Goal: Transaction & Acquisition: Purchase product/service

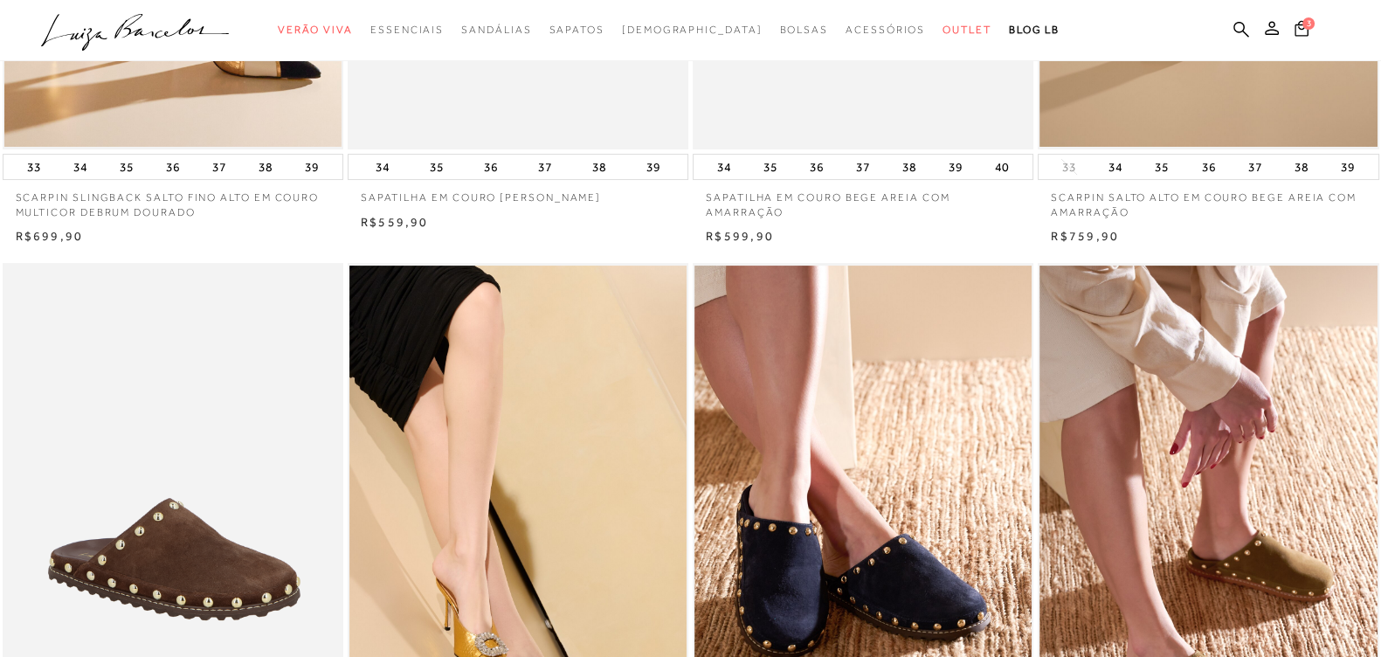
scroll to position [328, 0]
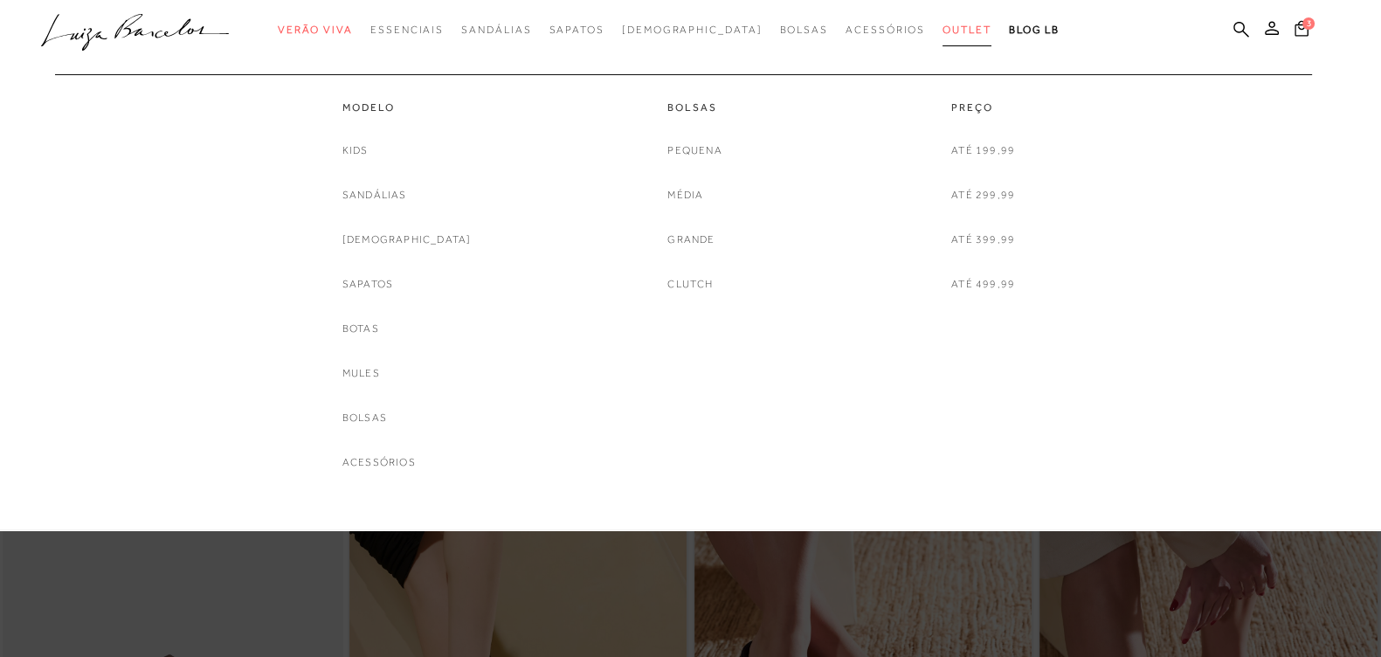
click at [943, 21] on link "Outlet" at bounding box center [967, 30] width 49 height 32
click at [943, 34] on span "Outlet" at bounding box center [967, 30] width 49 height 12
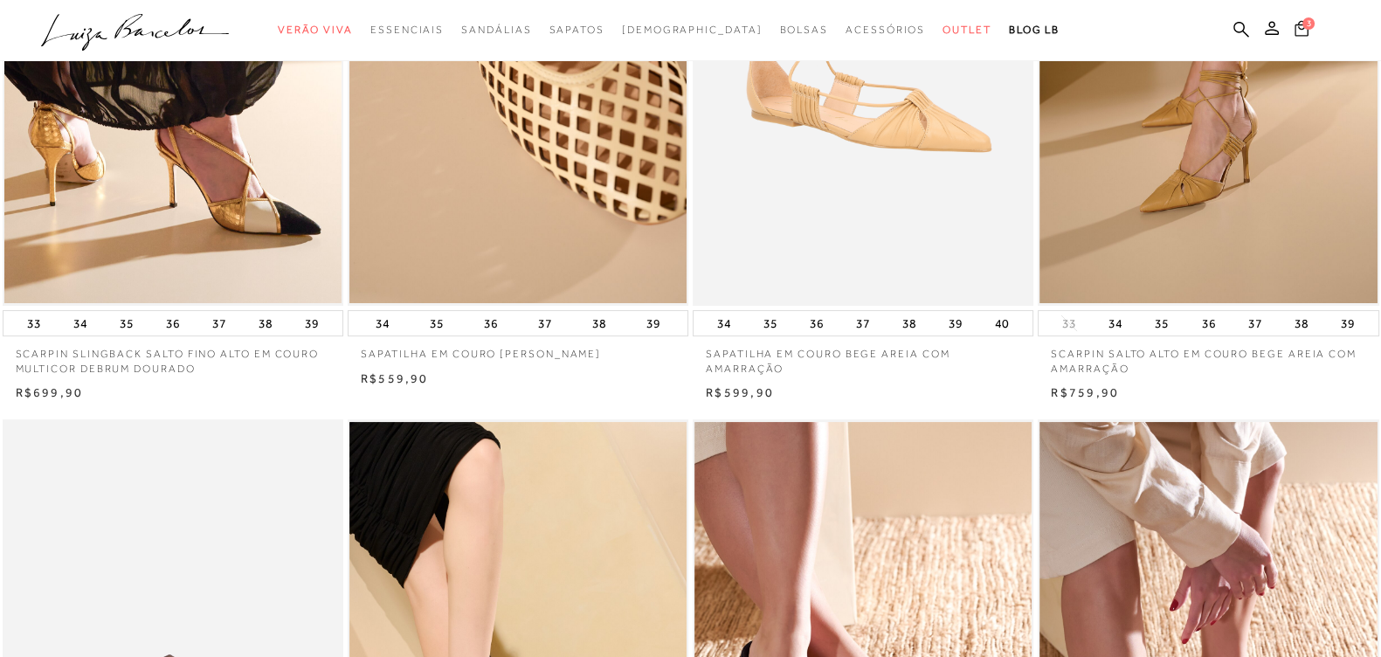
click at [1309, 25] on span "3" at bounding box center [1308, 23] width 12 height 12
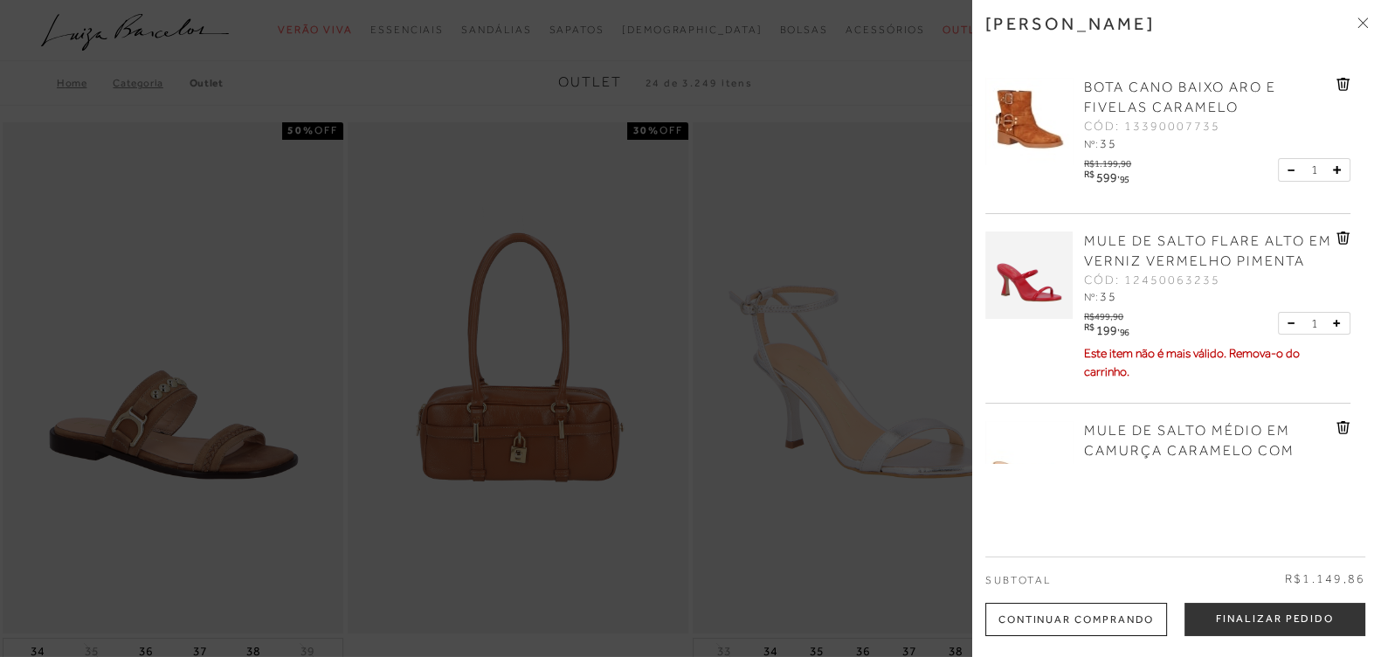
click at [1341, 238] on icon at bounding box center [1342, 238] width 2 height 7
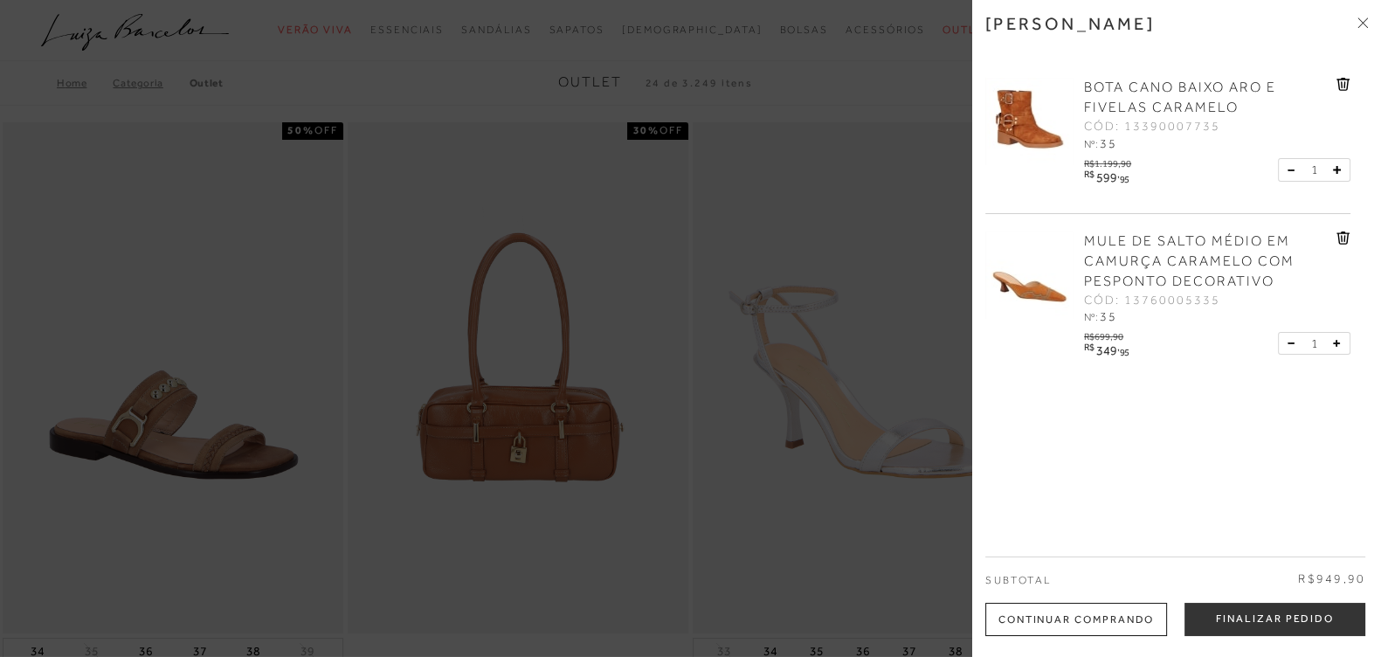
click at [1344, 82] on icon at bounding box center [1342, 84] width 13 height 13
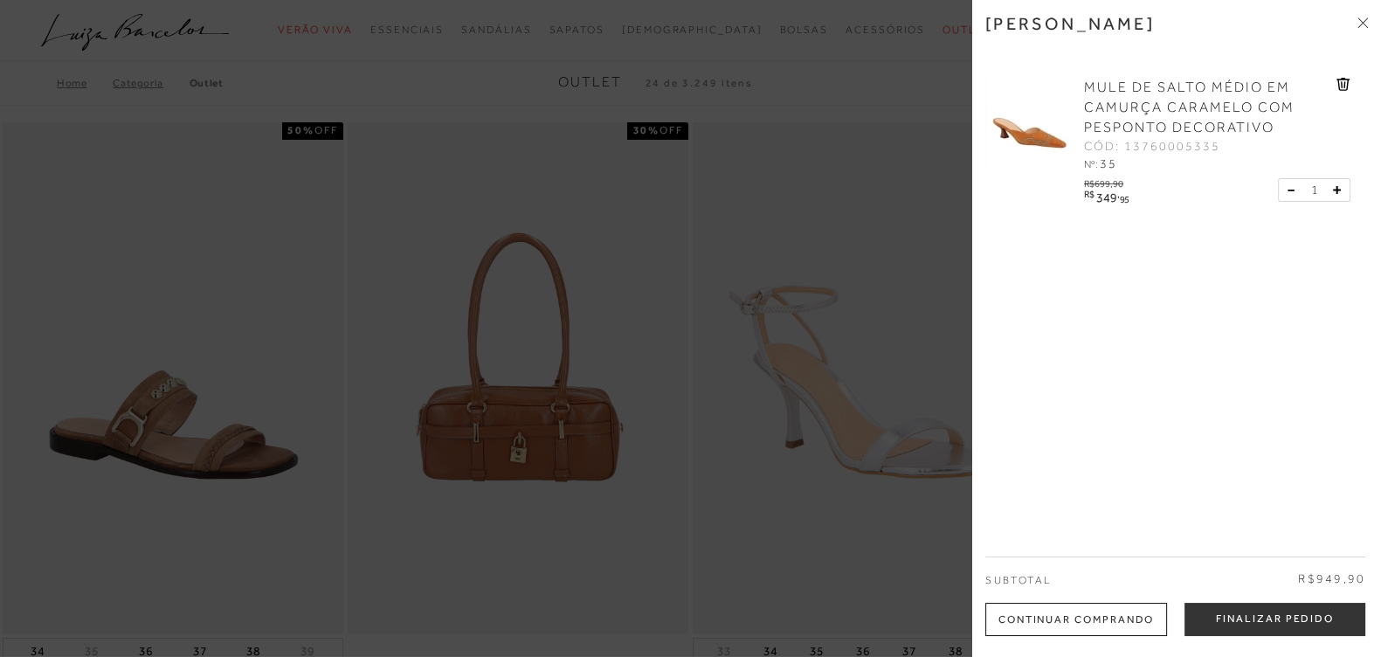
click at [1344, 82] on icon at bounding box center [1342, 84] width 13 height 13
click at [1364, 28] on span at bounding box center [1362, 24] width 10 height 18
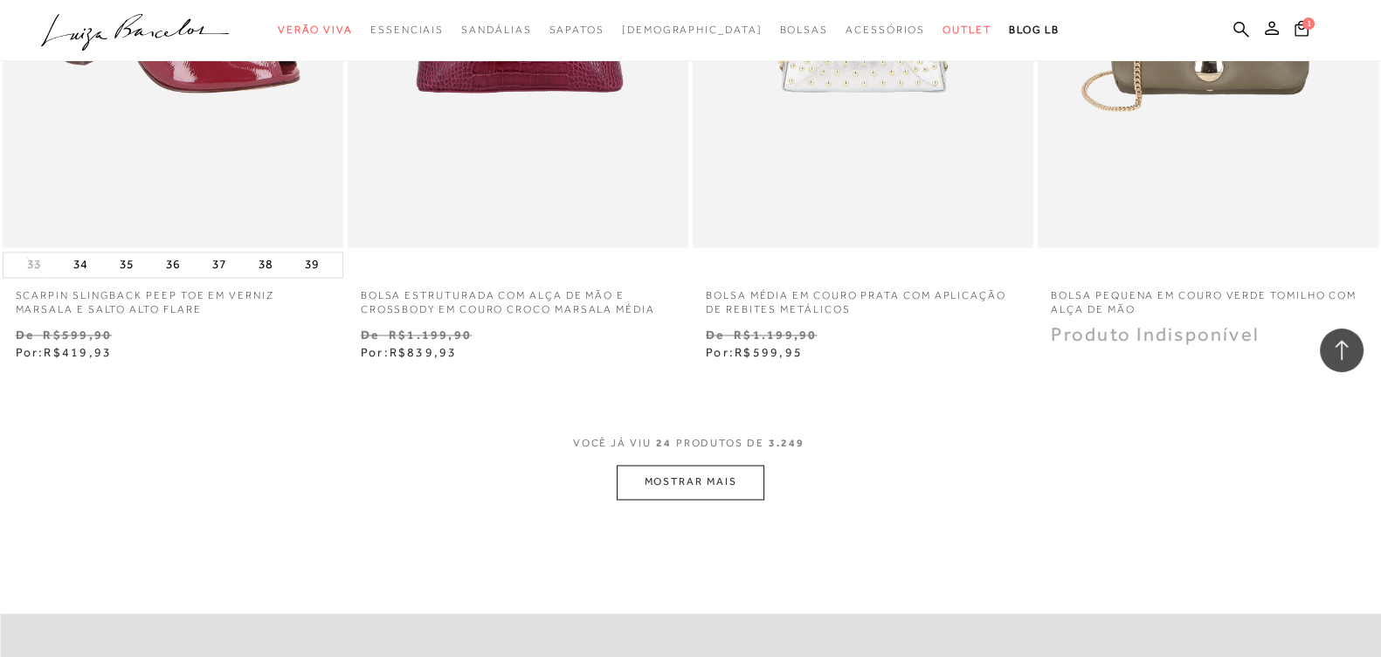
scroll to position [3603, 0]
click at [704, 492] on button "MOSTRAR MAIS" at bounding box center [690, 482] width 147 height 34
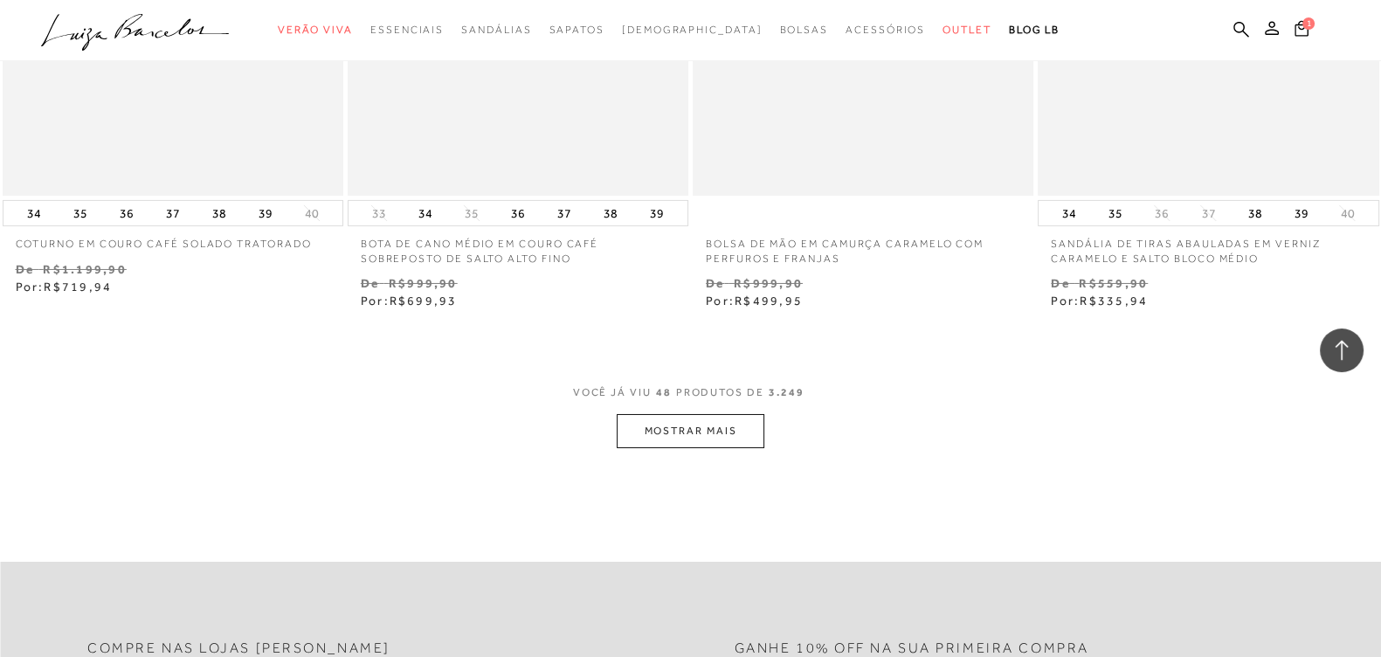
scroll to position [7534, 0]
click at [657, 430] on button "MOSTRAR MAIS" at bounding box center [690, 427] width 147 height 34
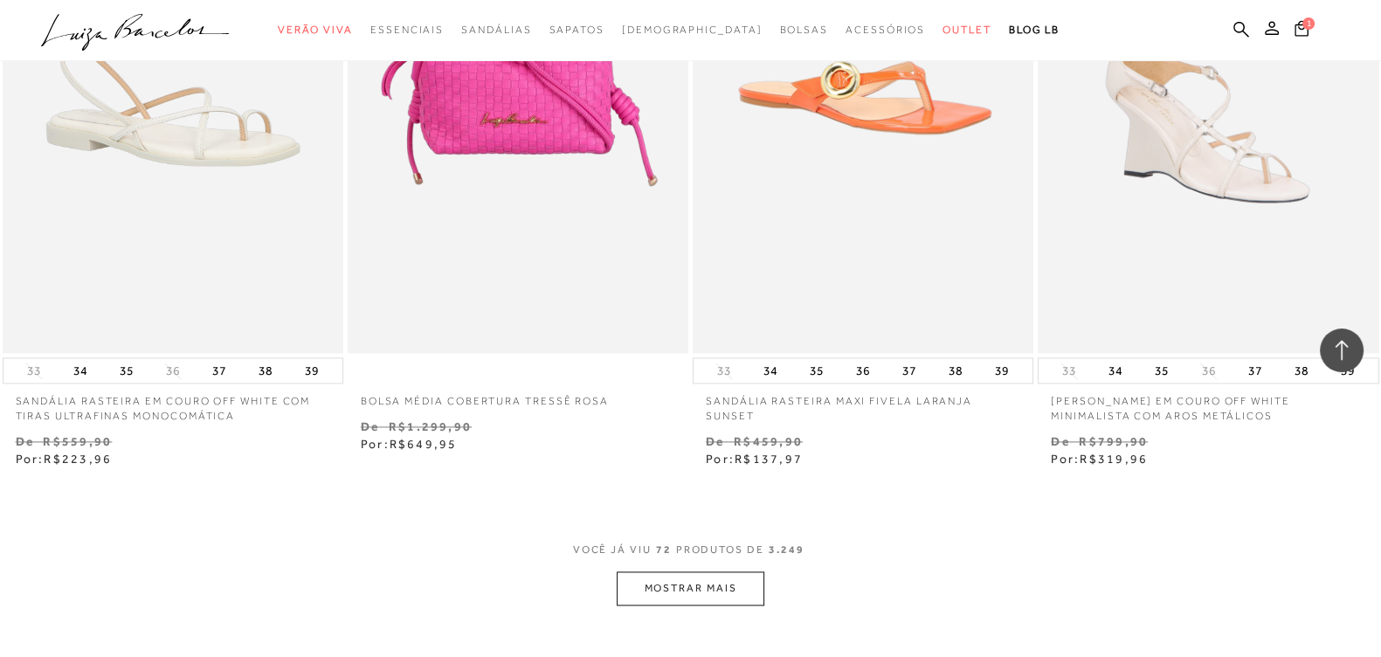
scroll to position [11355, 0]
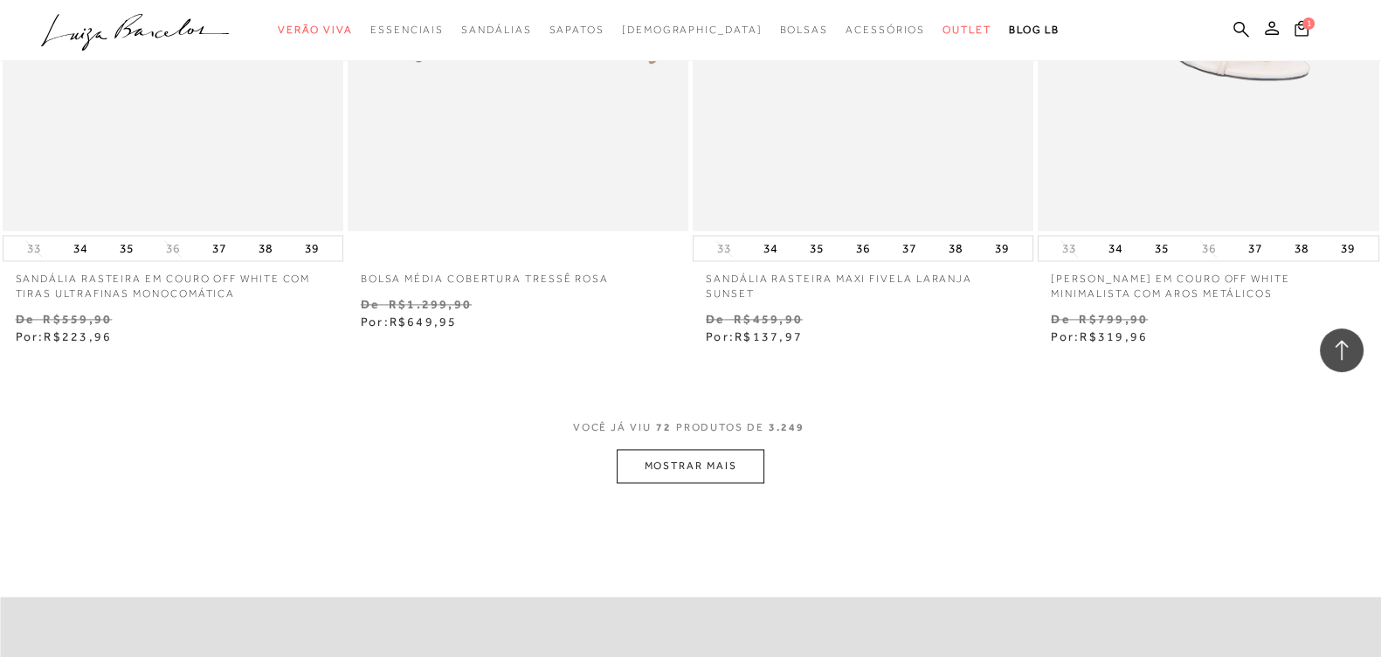
click at [683, 466] on button "MOSTRAR MAIS" at bounding box center [690, 466] width 147 height 34
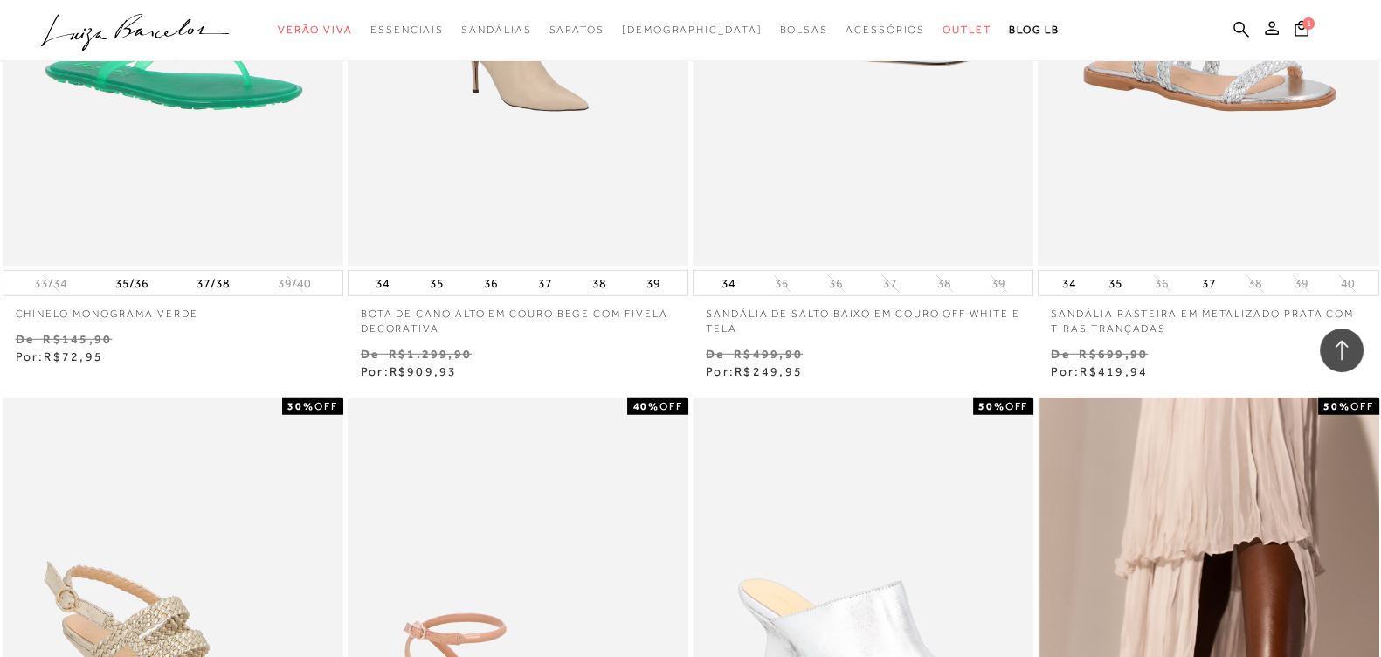
scroll to position [15286, 0]
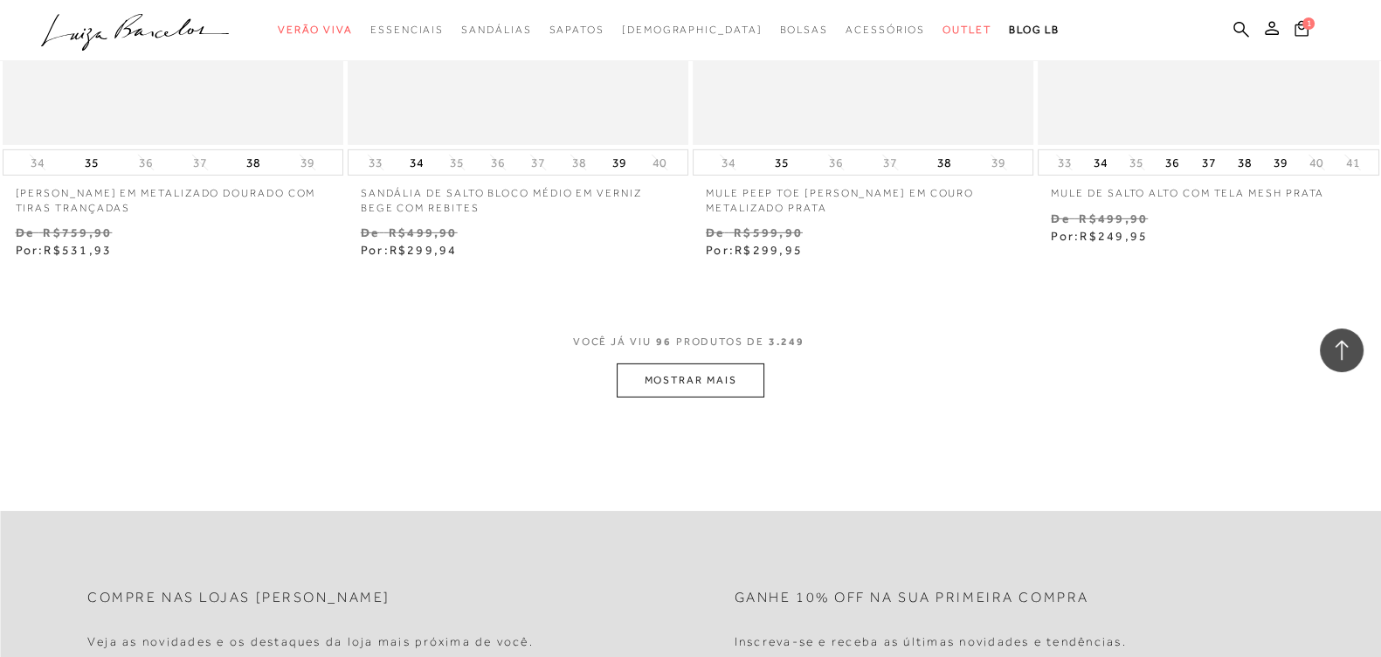
click at [669, 381] on button "MOSTRAR MAIS" at bounding box center [690, 380] width 147 height 34
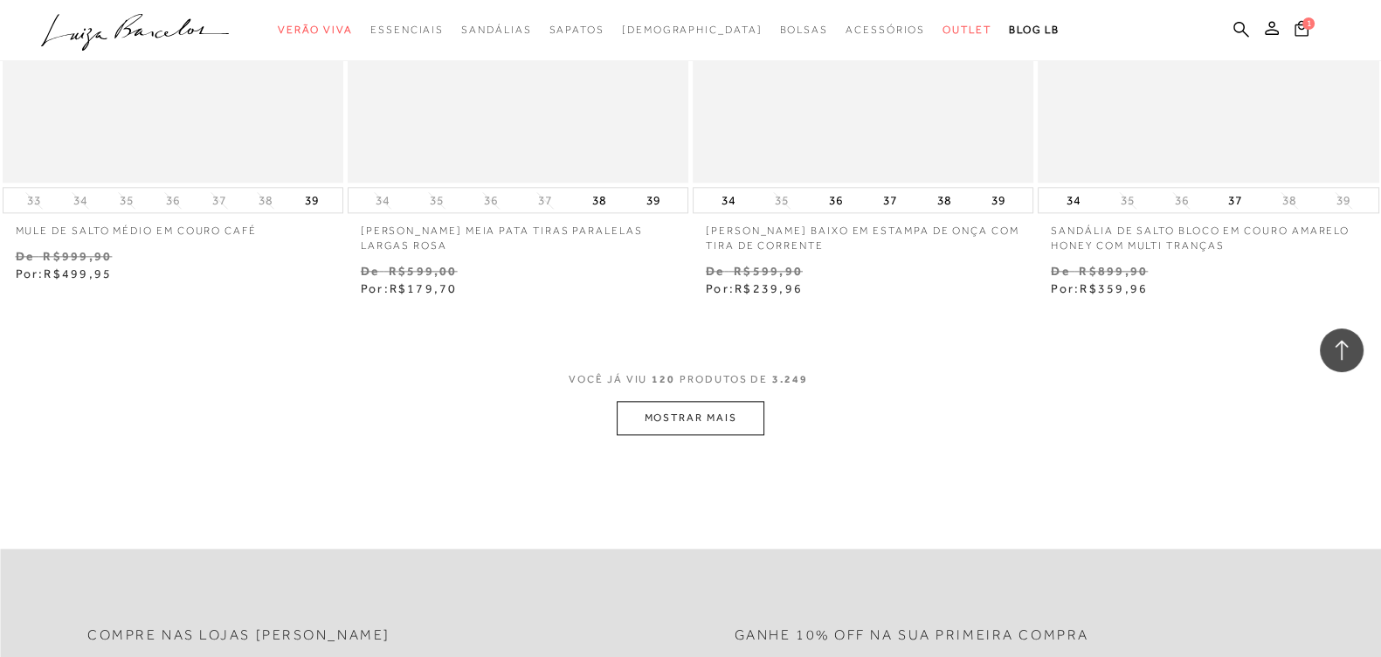
scroll to position [19108, 0]
click at [699, 421] on button "MOSTRAR MAIS" at bounding box center [690, 419] width 147 height 34
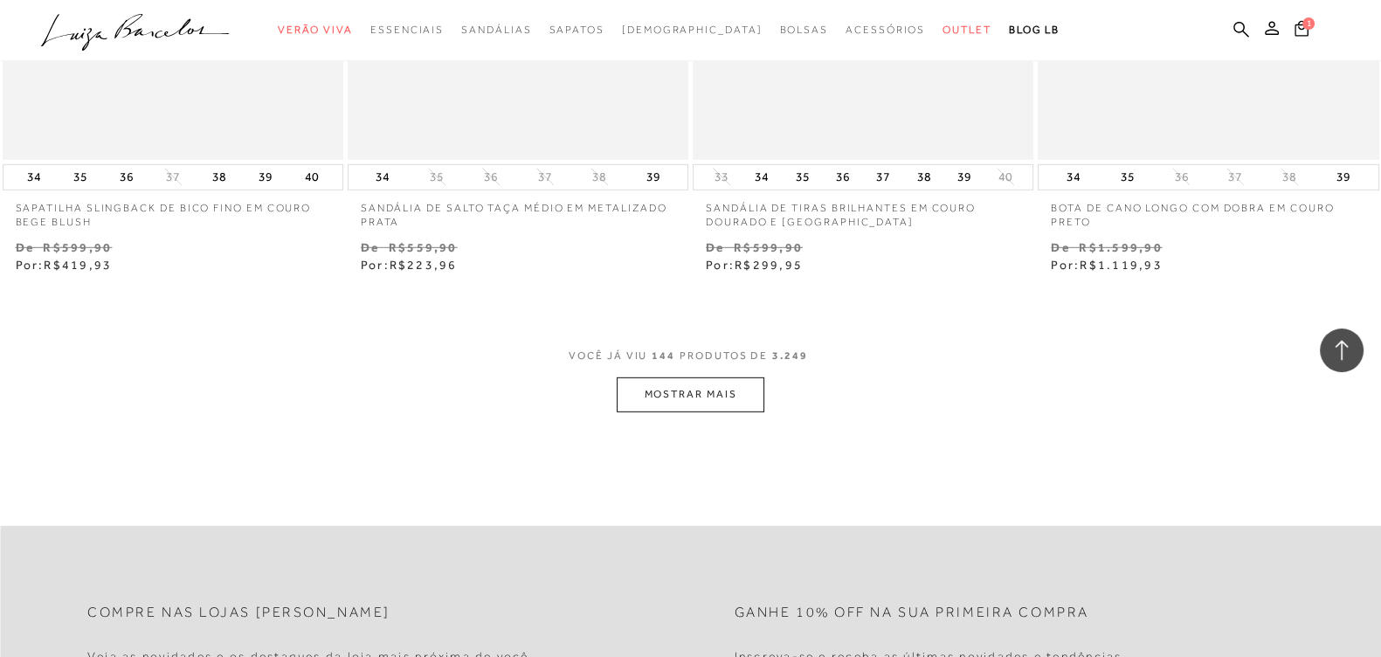
scroll to position [23038, 0]
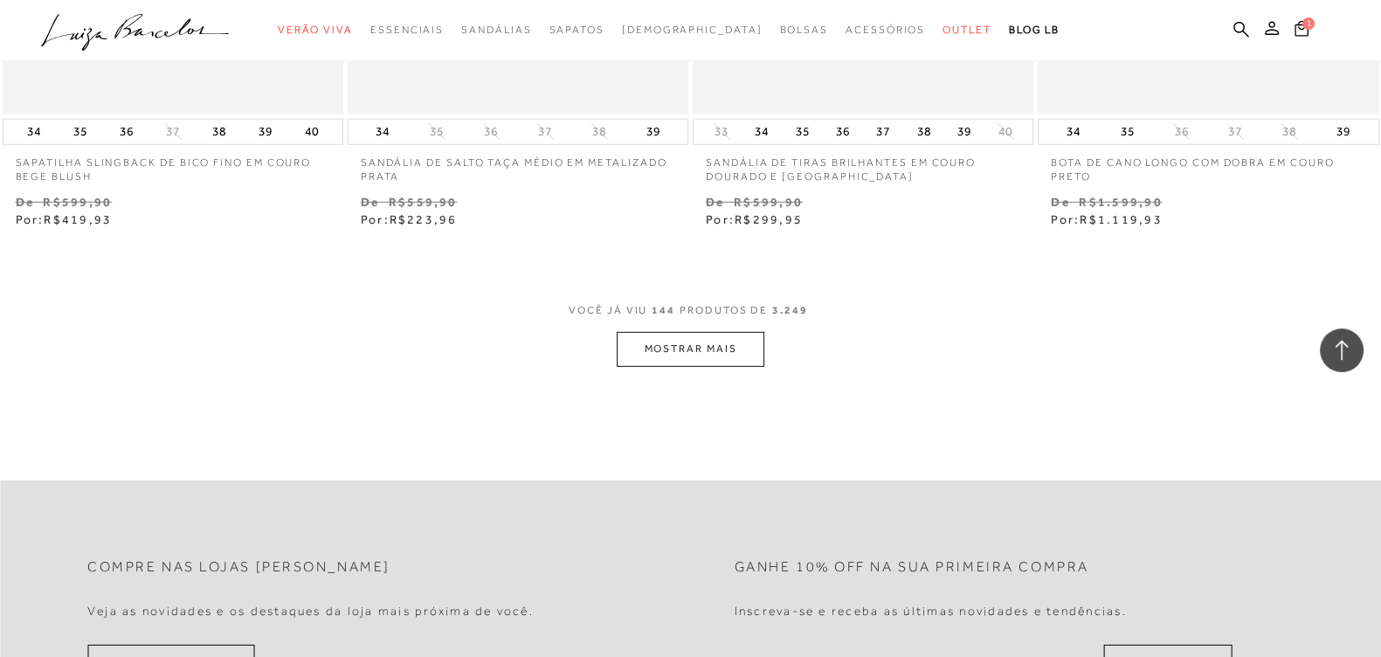
click at [701, 348] on button "MOSTRAR MAIS" at bounding box center [690, 349] width 147 height 34
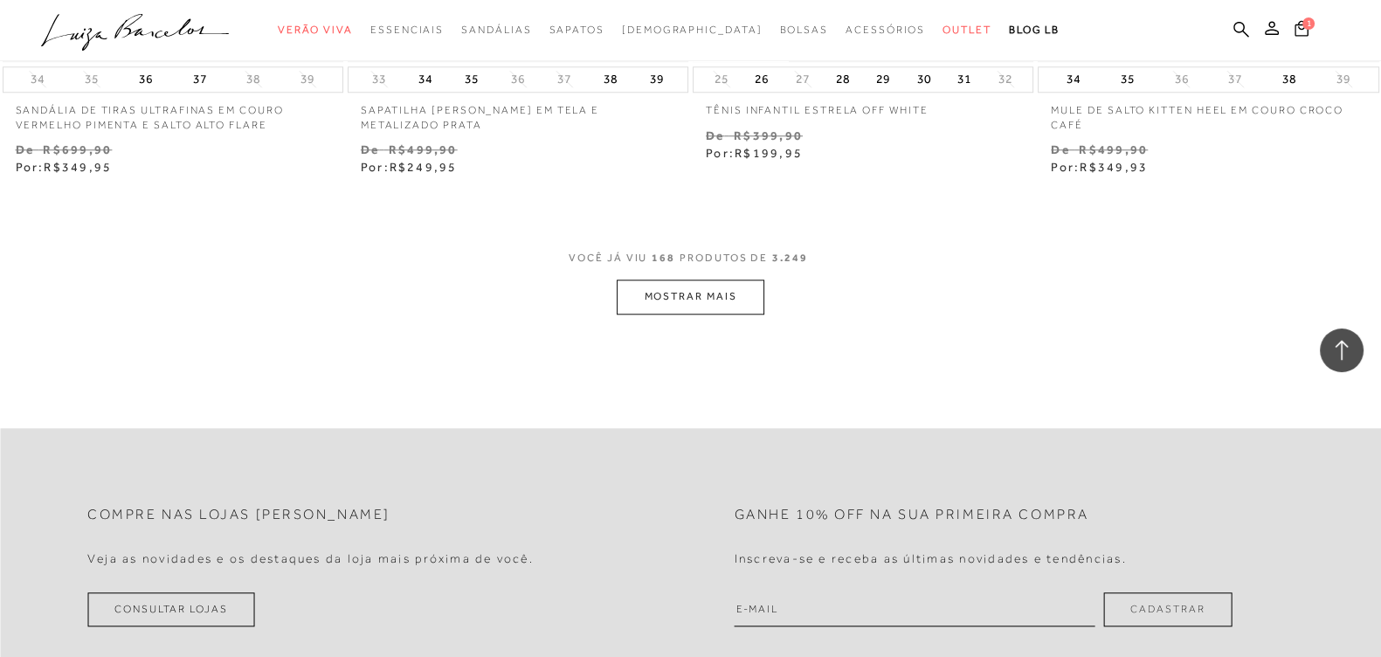
scroll to position [26968, 0]
click at [635, 287] on button "MOSTRAR MAIS" at bounding box center [690, 293] width 147 height 34
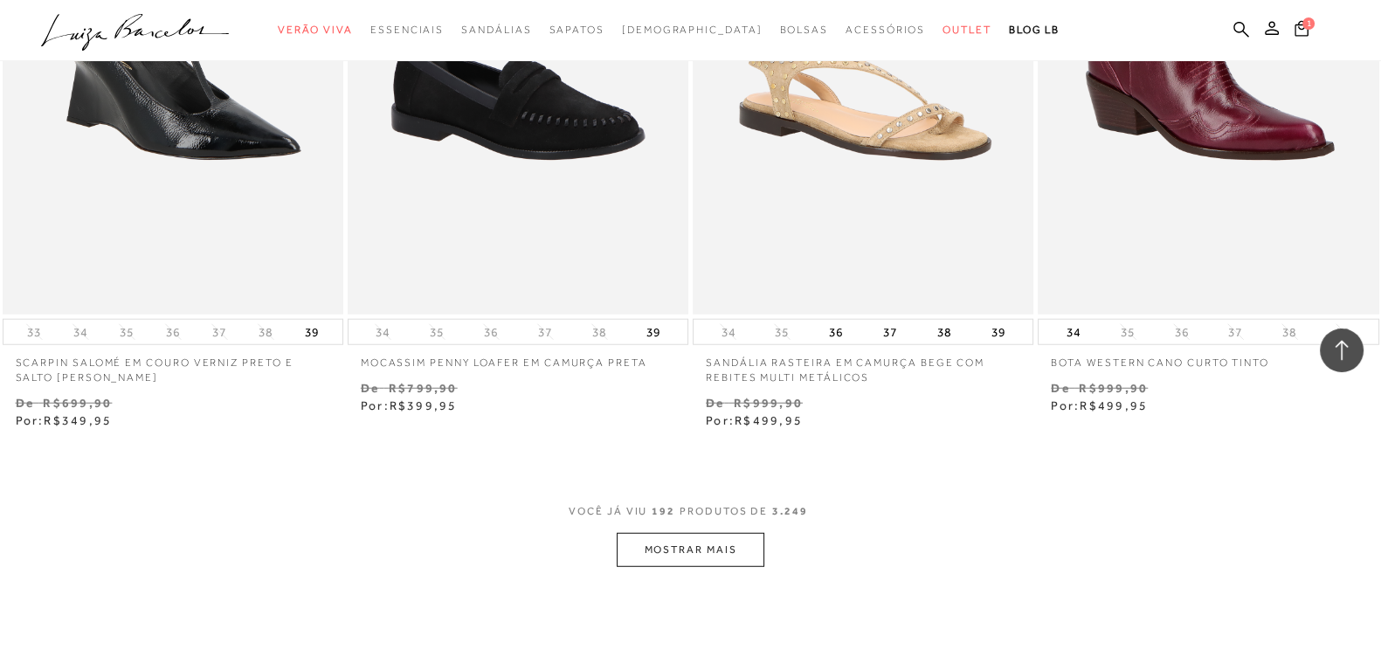
scroll to position [30791, 0]
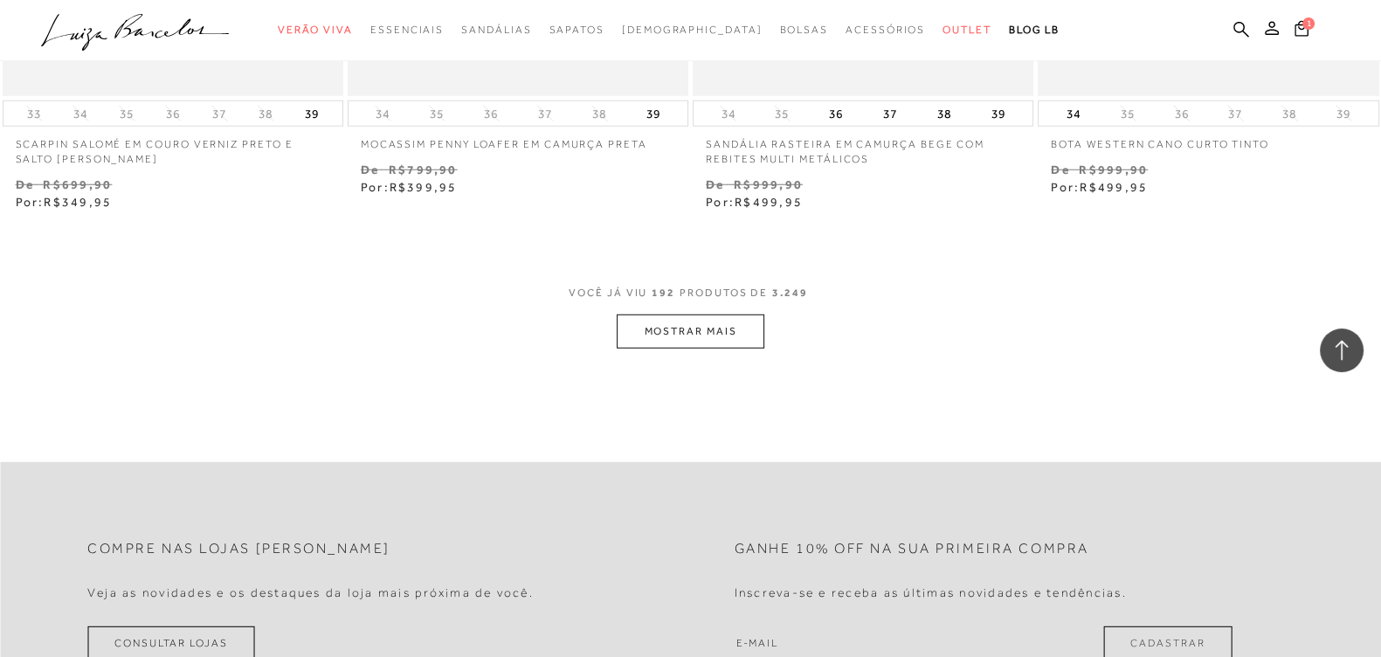
click at [721, 322] on button "MOSTRAR MAIS" at bounding box center [690, 331] width 147 height 34
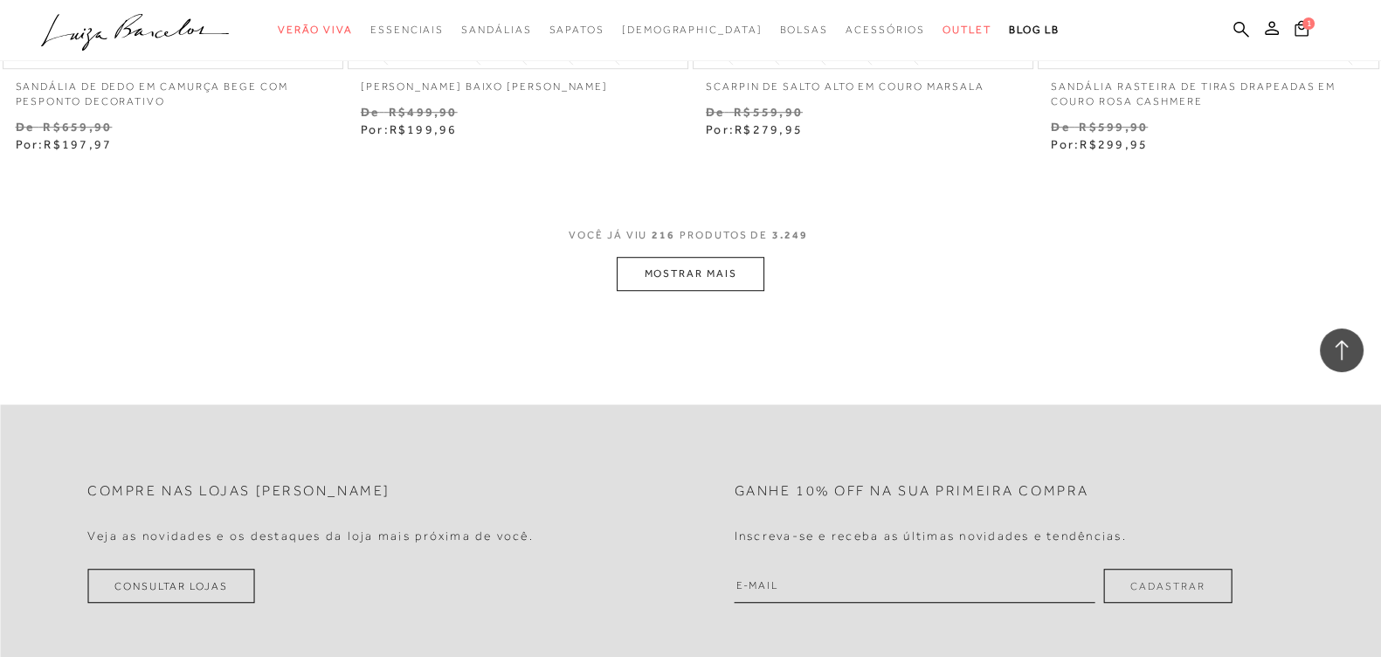
scroll to position [34831, 0]
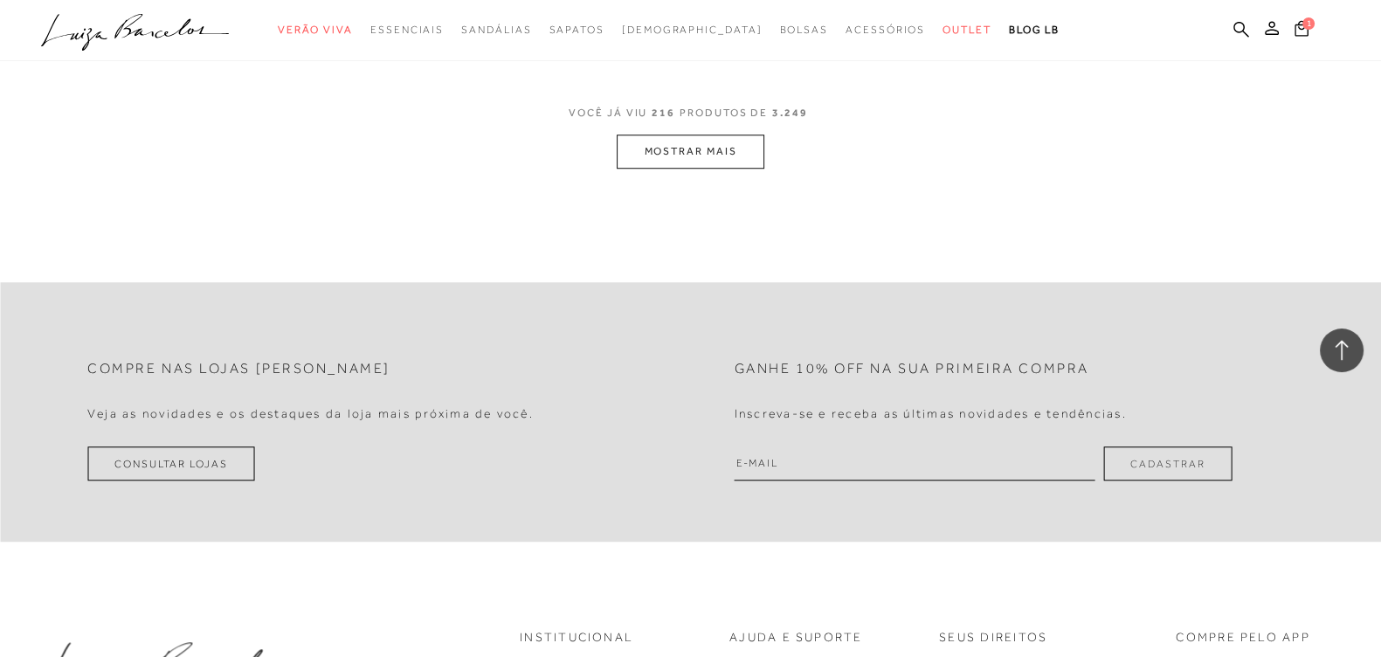
click at [700, 159] on button "MOSTRAR MAIS" at bounding box center [690, 152] width 147 height 34
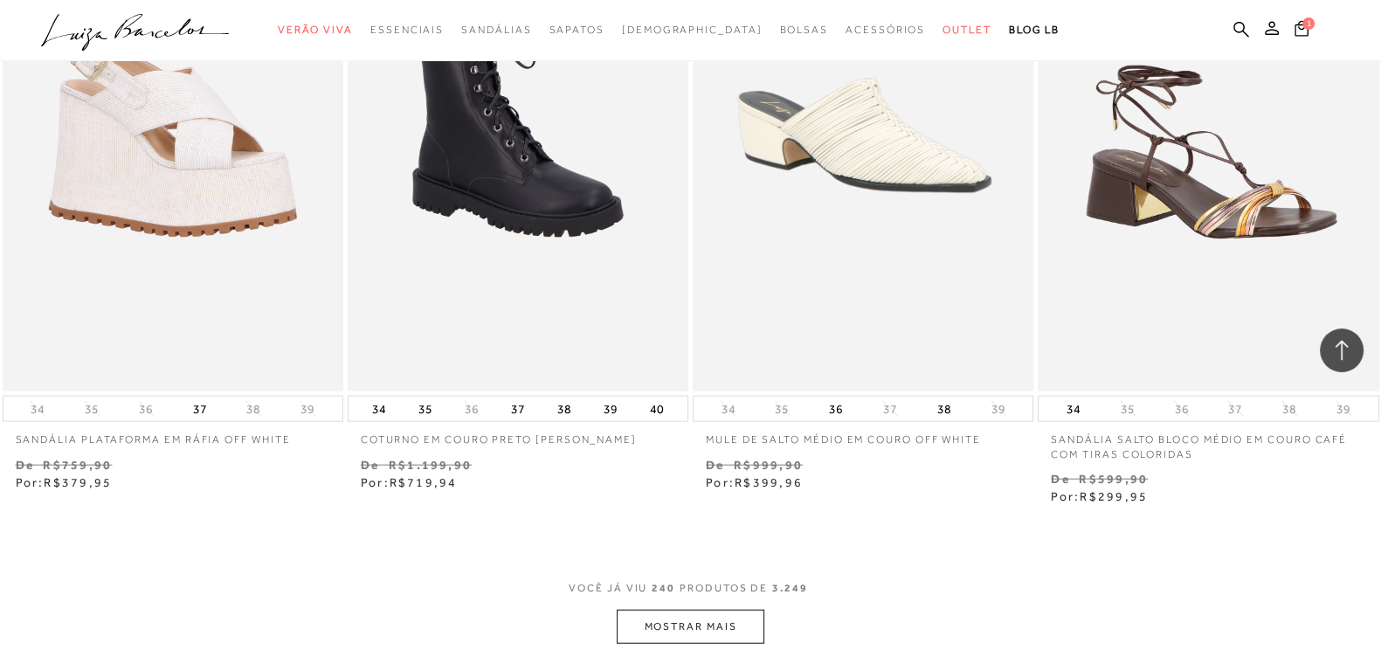
scroll to position [38325, 0]
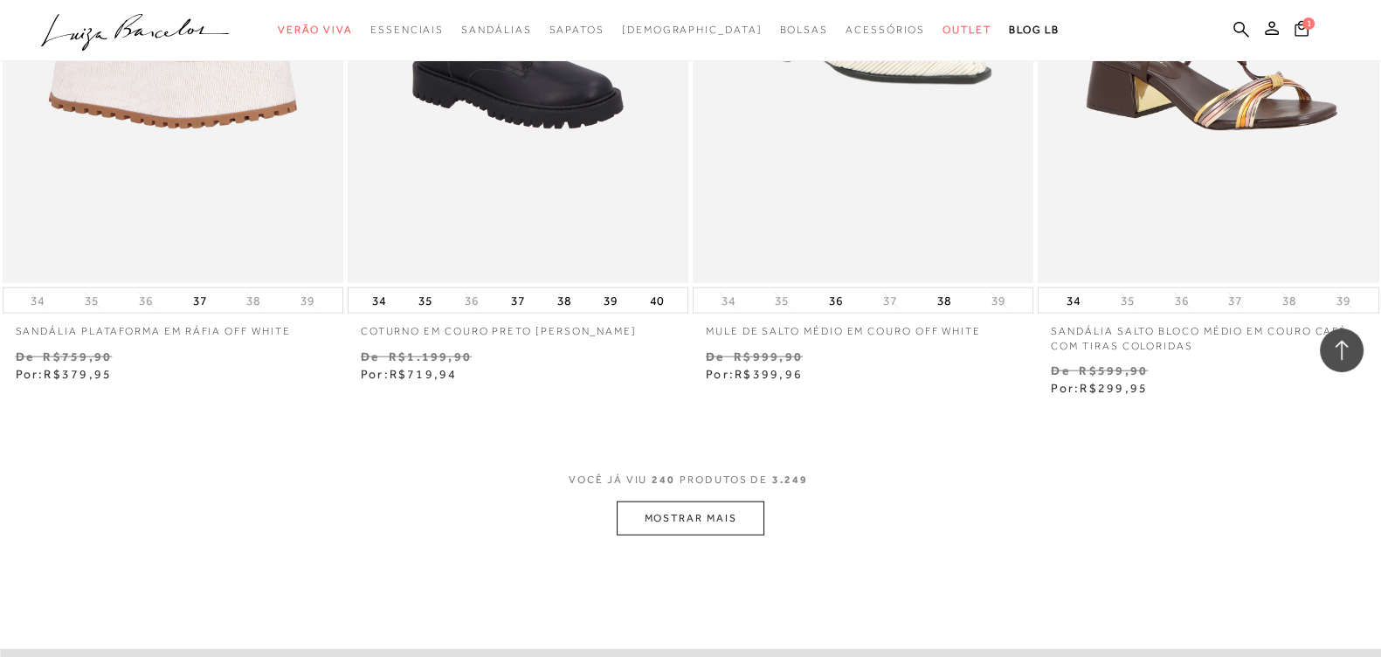
click at [728, 521] on button "MOSTRAR MAIS" at bounding box center [690, 518] width 147 height 34
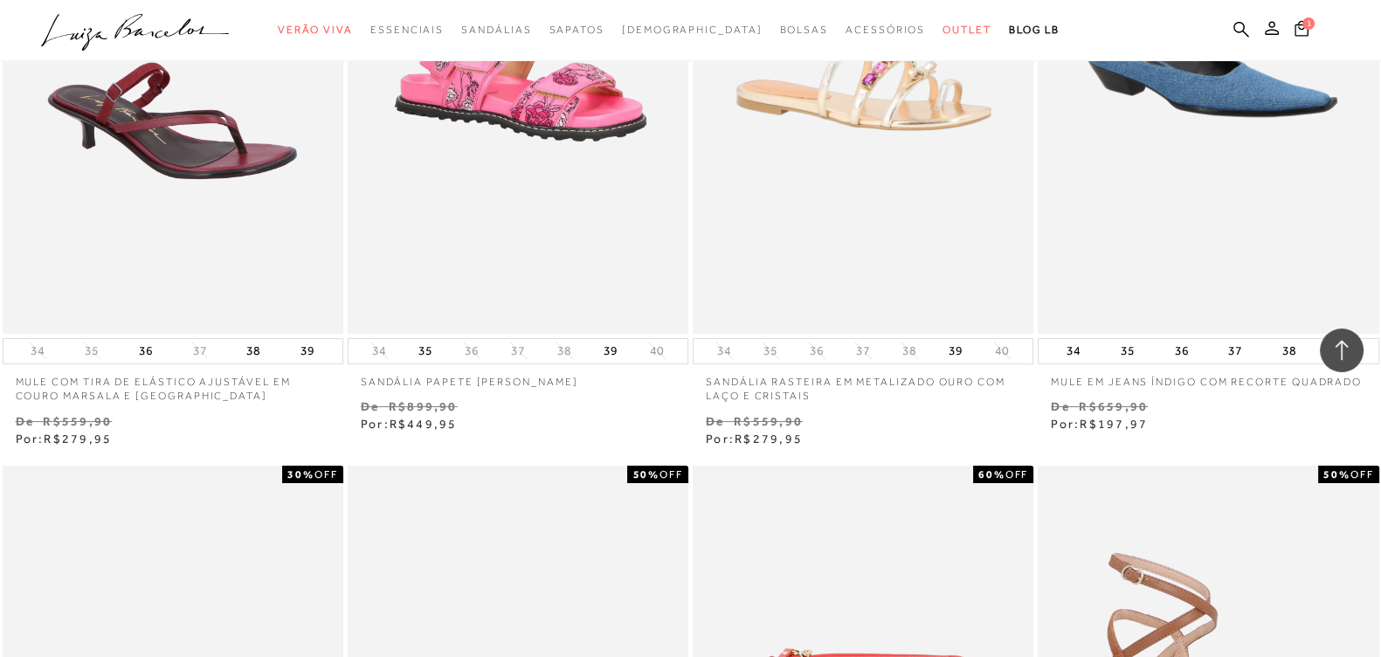
scroll to position [41928, 0]
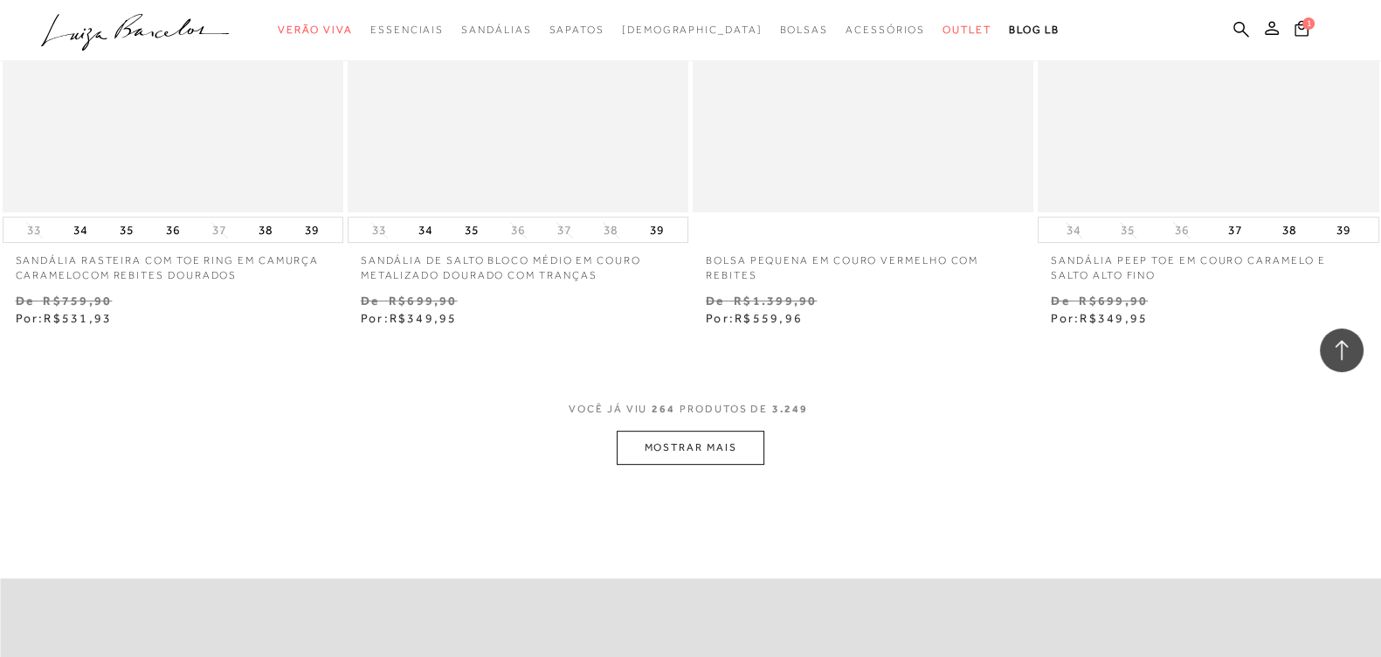
click at [648, 435] on button "MOSTRAR MAIS" at bounding box center [690, 448] width 147 height 34
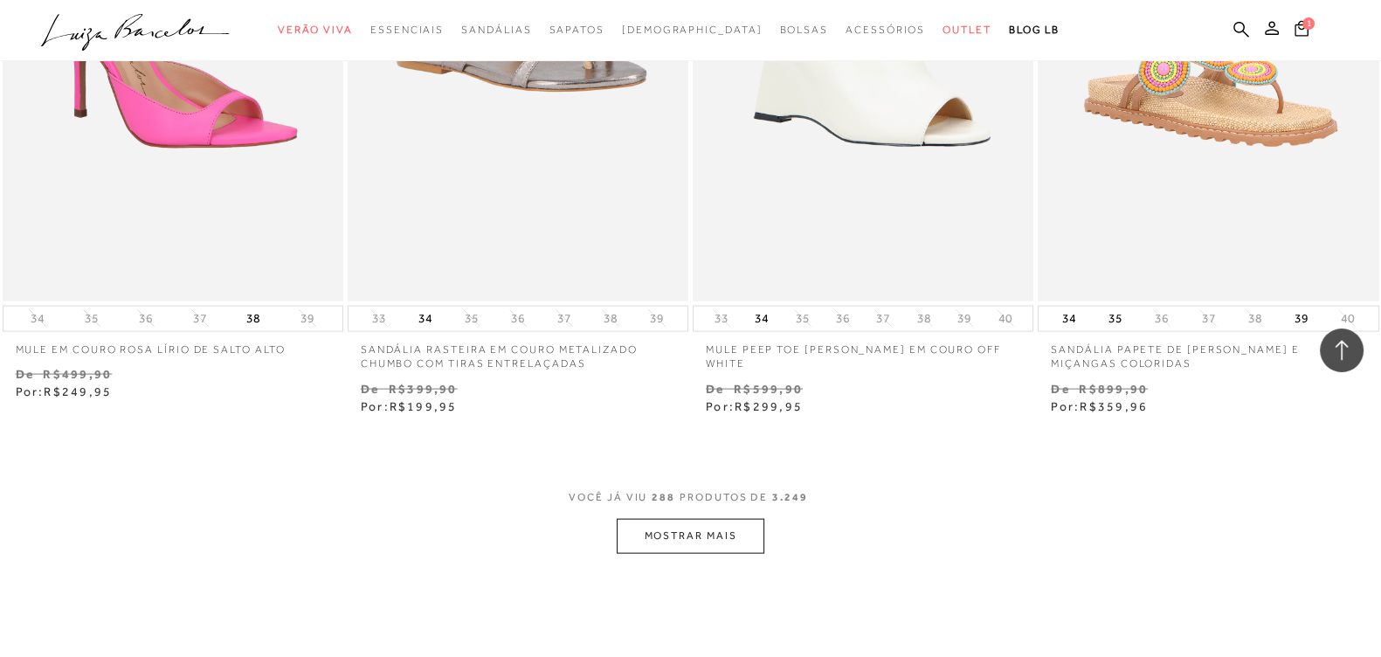
scroll to position [46076, 0]
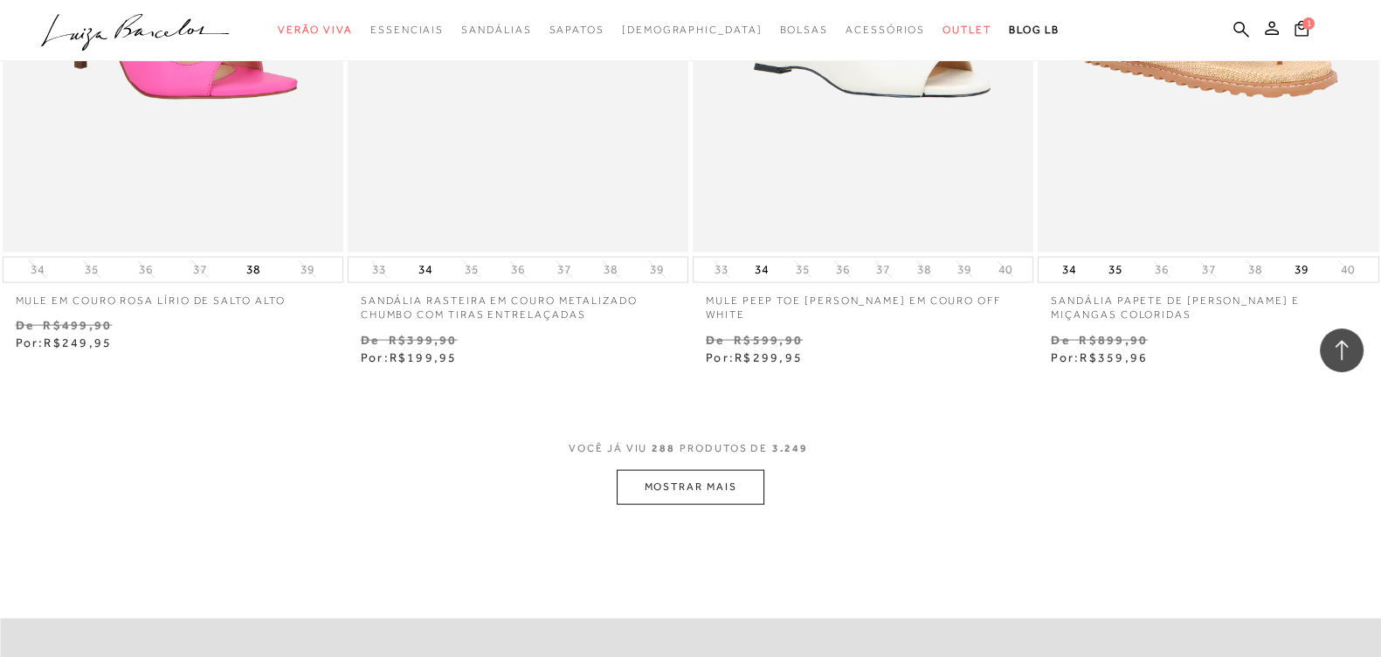
click at [686, 482] on button "MOSTRAR MAIS" at bounding box center [690, 487] width 147 height 34
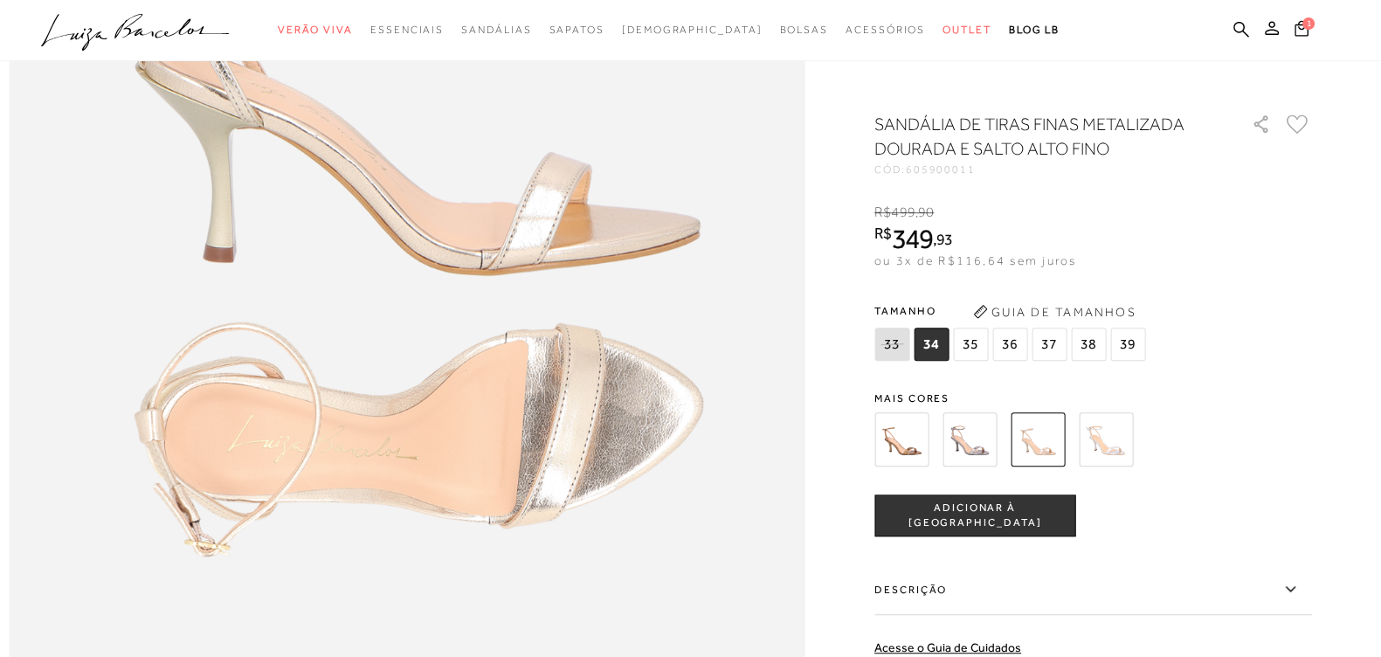
scroll to position [1528, 0]
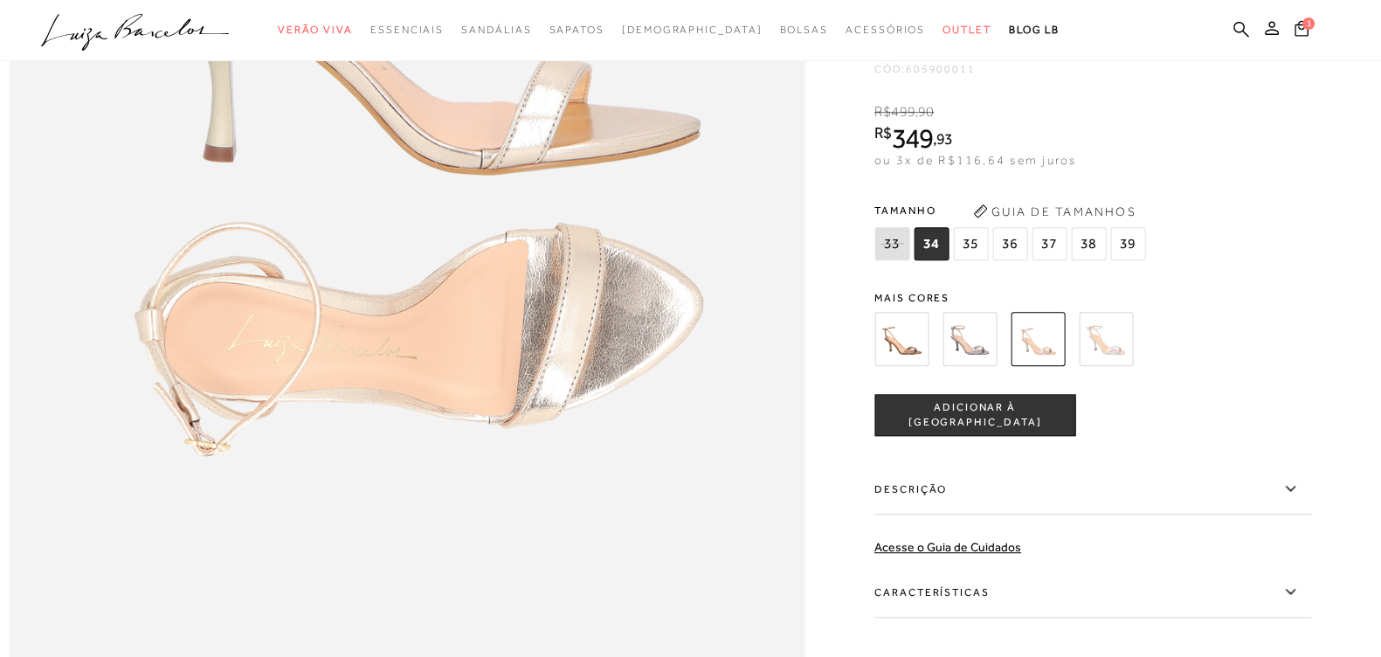
click at [966, 260] on span "35" at bounding box center [970, 243] width 35 height 33
click at [991, 436] on button "ADICIONAR À SACOLA" at bounding box center [974, 415] width 201 height 42
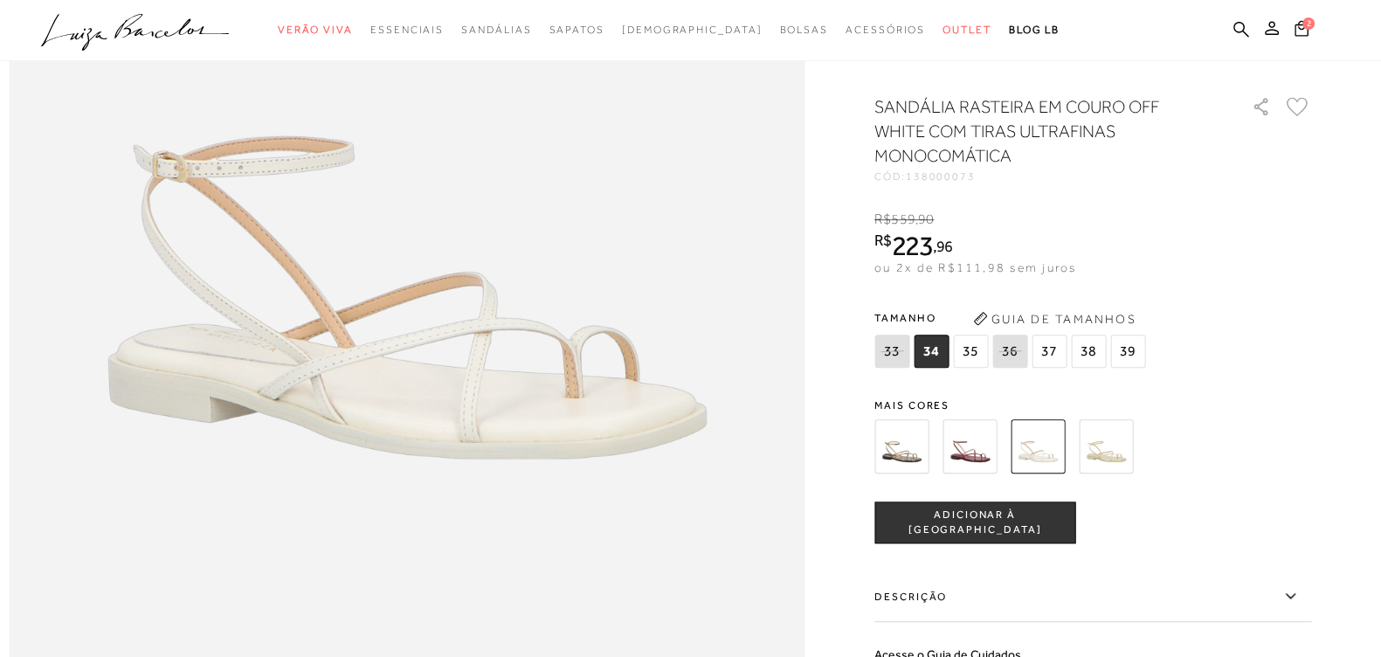
scroll to position [1419, 0]
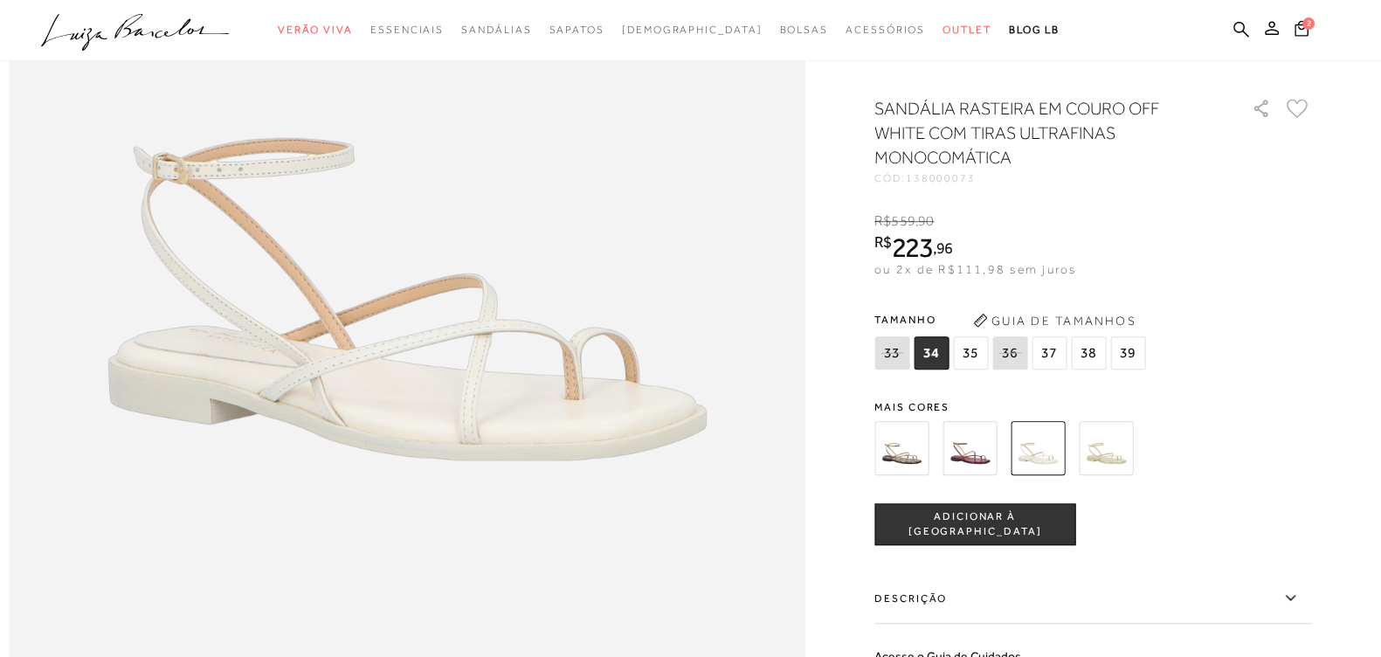
click at [977, 369] on span "35" at bounding box center [970, 352] width 35 height 33
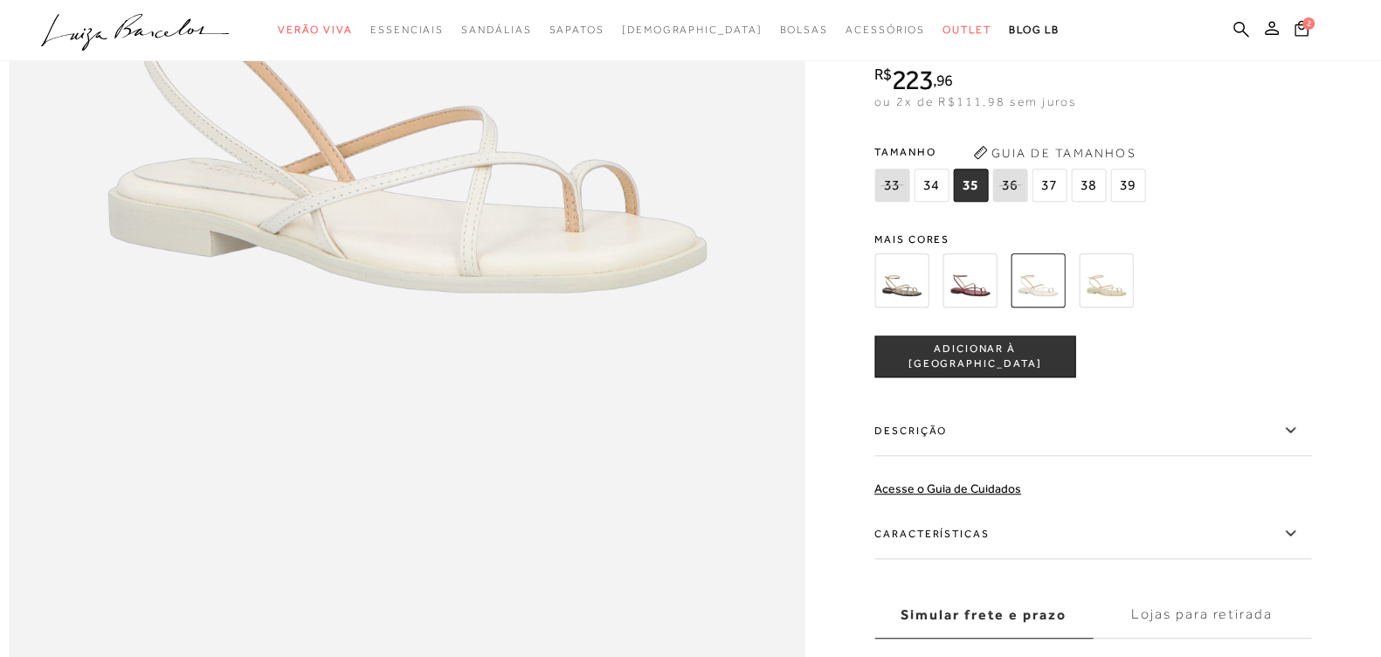
scroll to position [1637, 0]
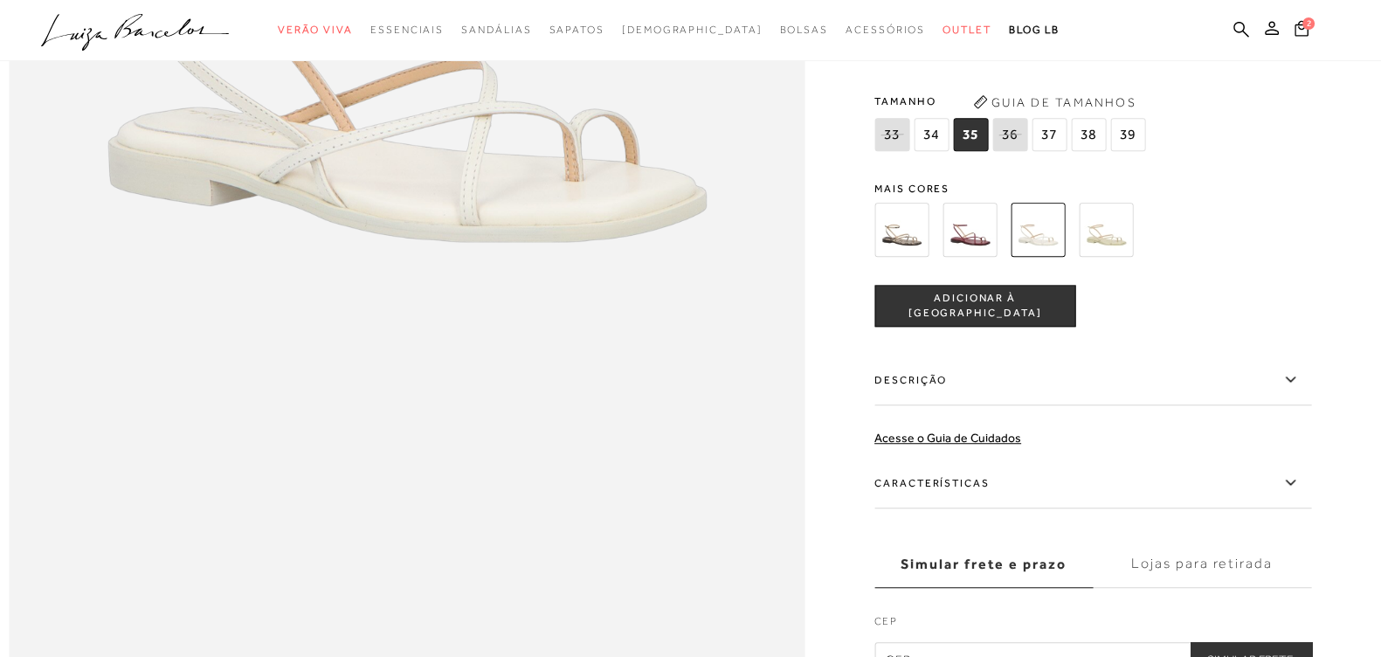
click at [959, 321] on span "ADICIONAR À SACOLA" at bounding box center [974, 306] width 199 height 31
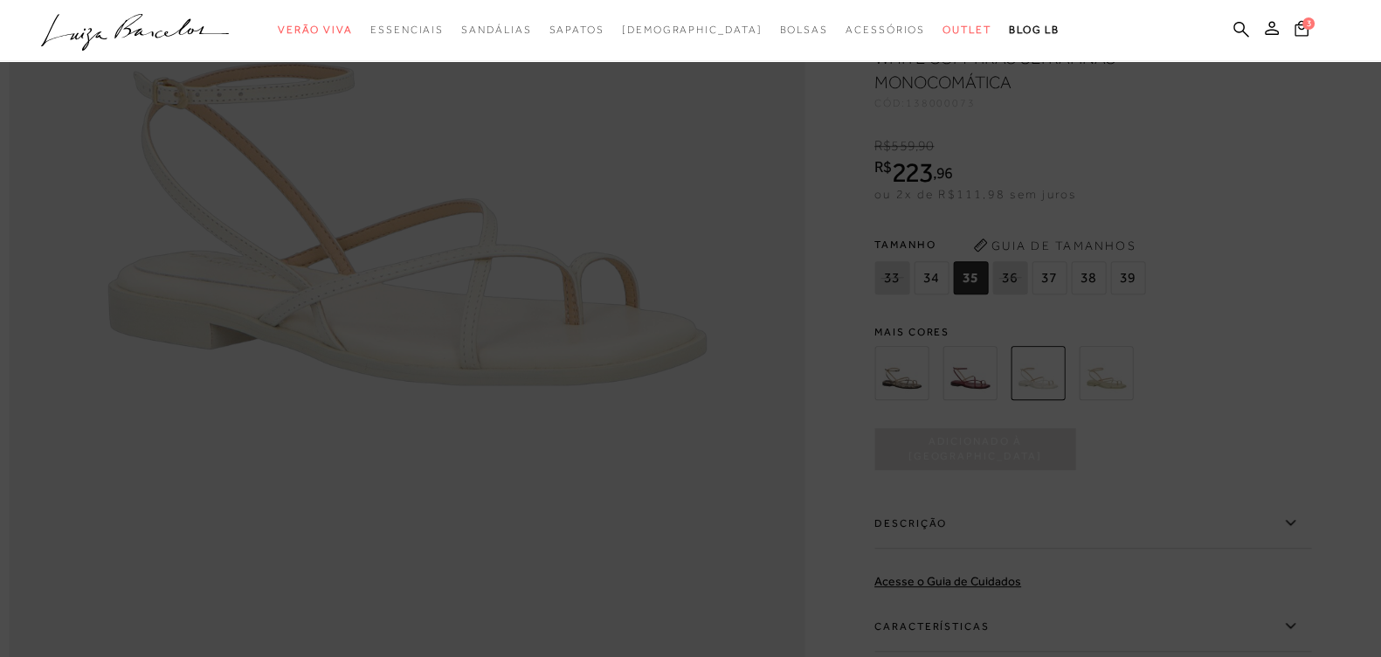
scroll to position [1528, 0]
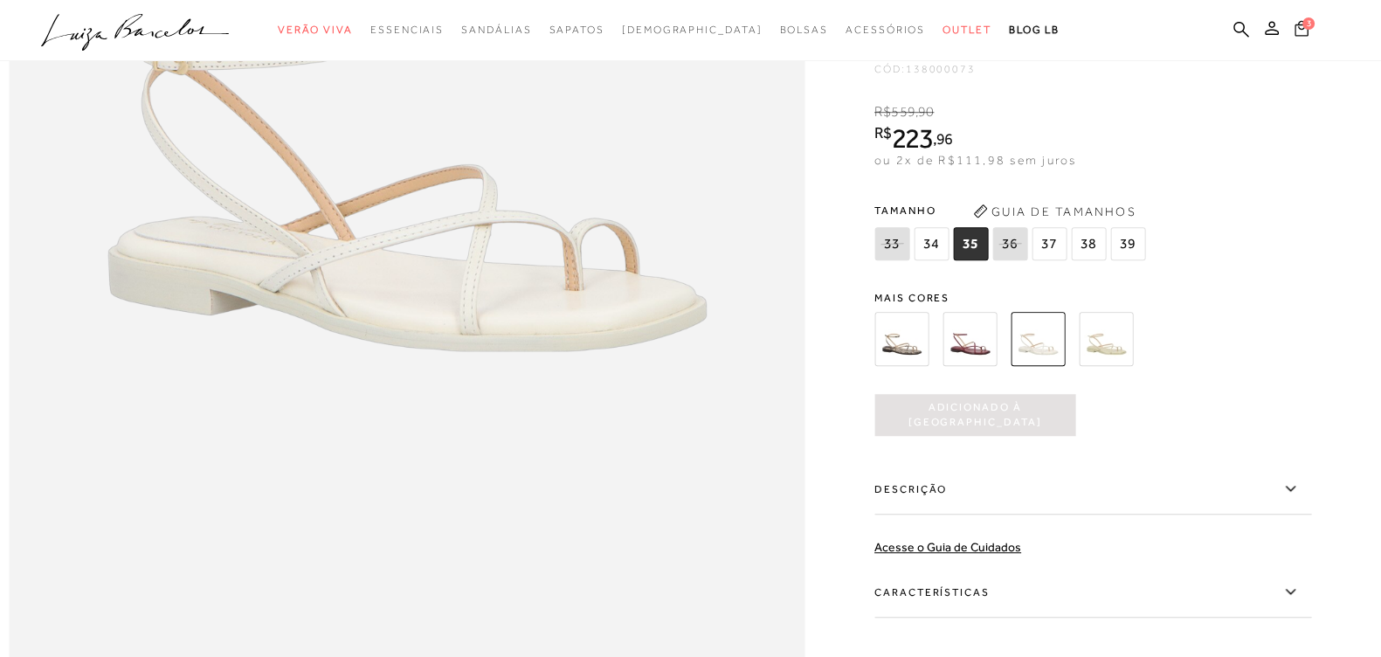
click at [1295, 28] on icon at bounding box center [1302, 28] width 14 height 16
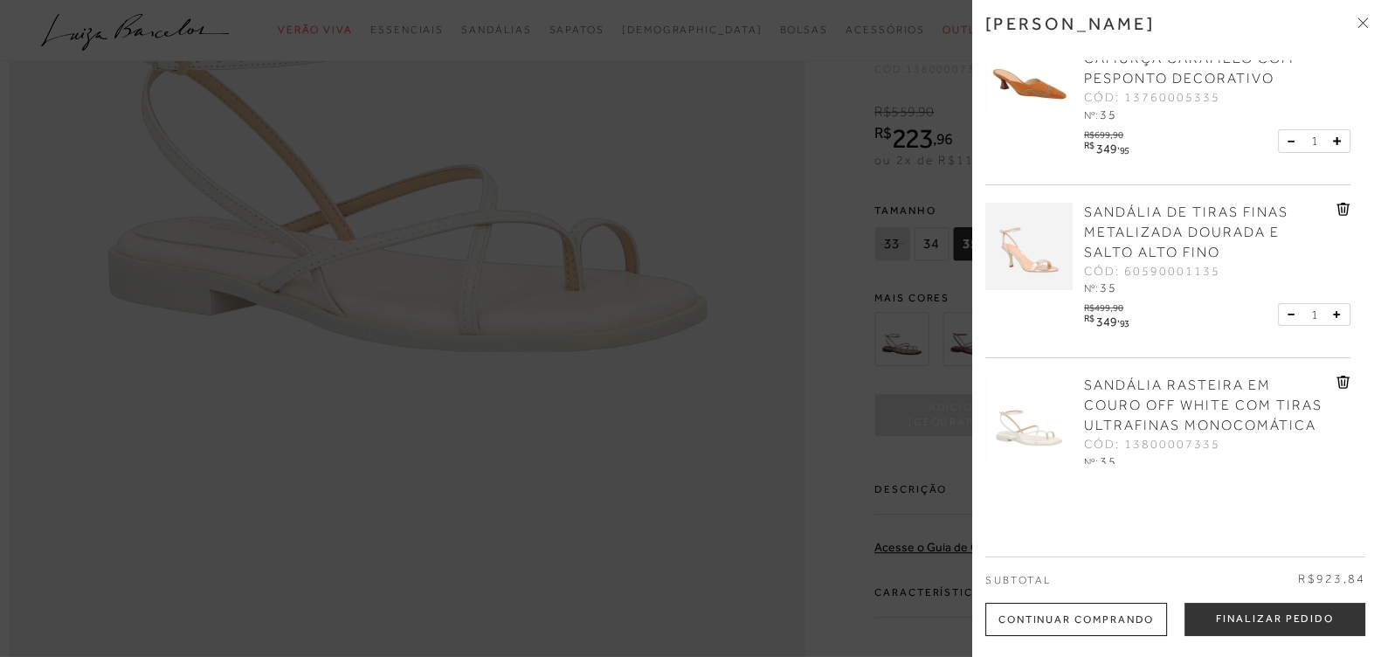
scroll to position [0, 0]
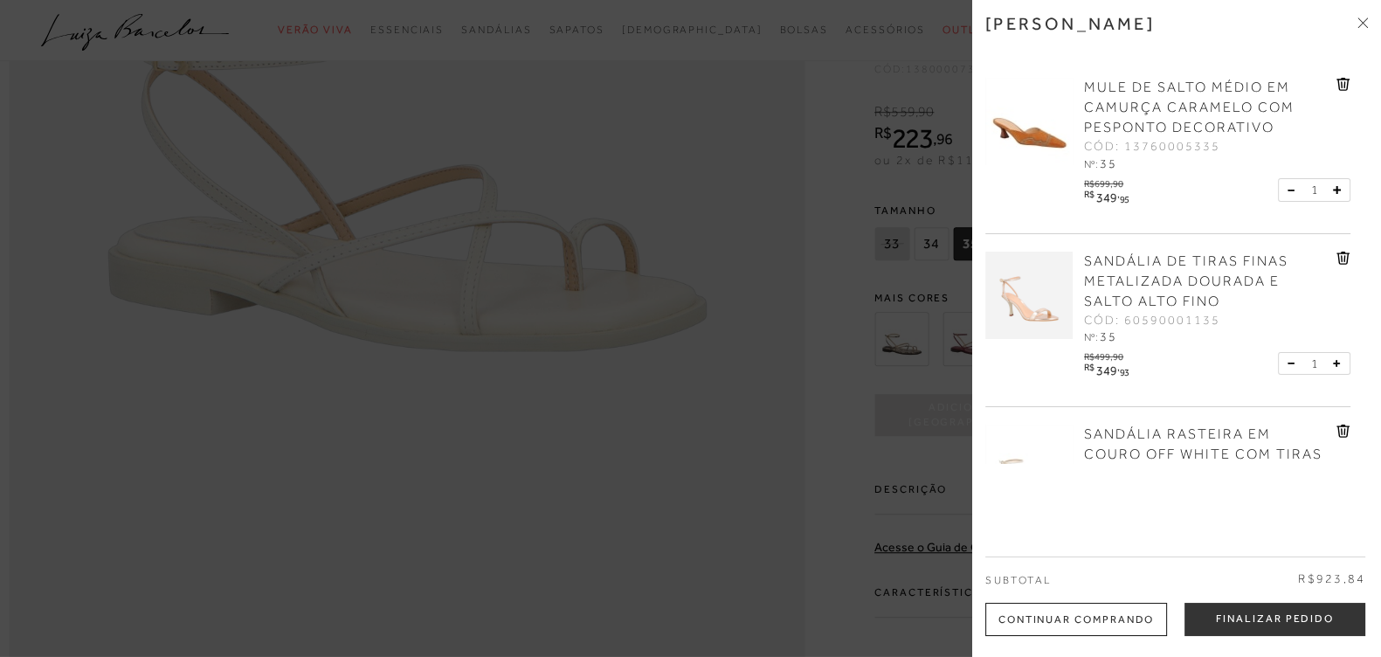
click at [1336, 84] on icon at bounding box center [1342, 84] width 13 height 13
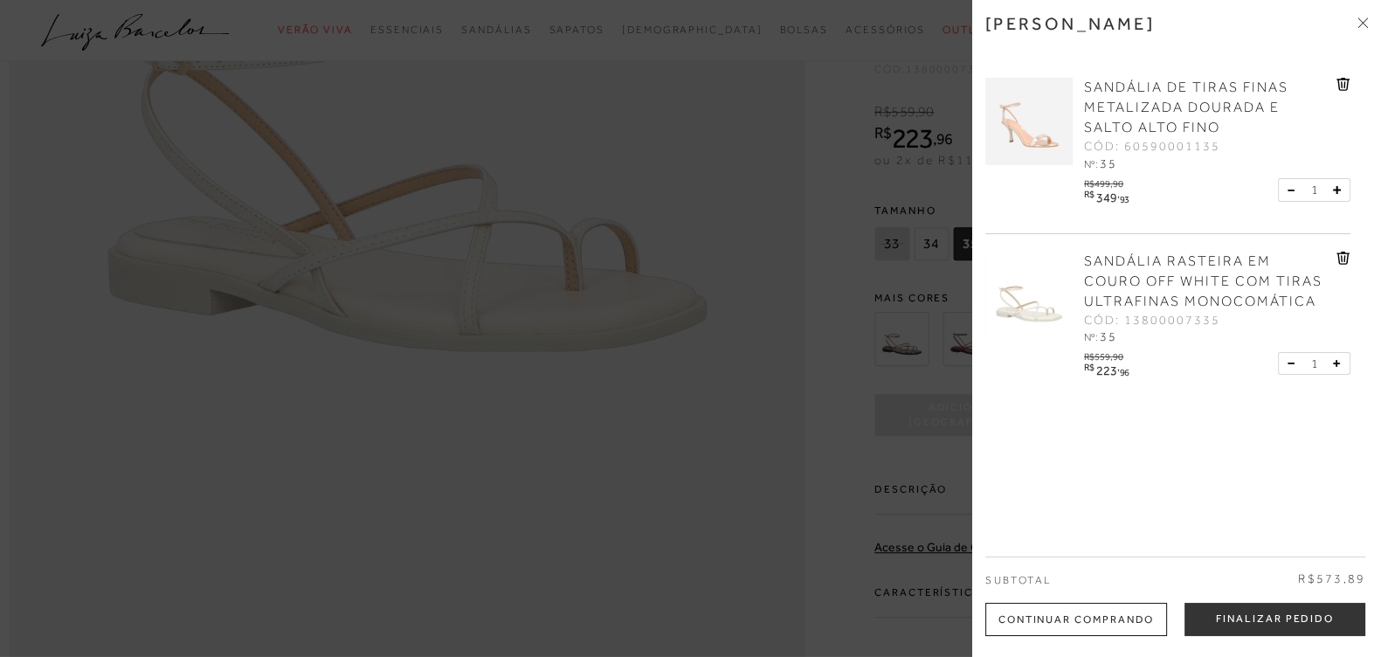
click at [851, 399] on div at bounding box center [690, 328] width 1381 height 657
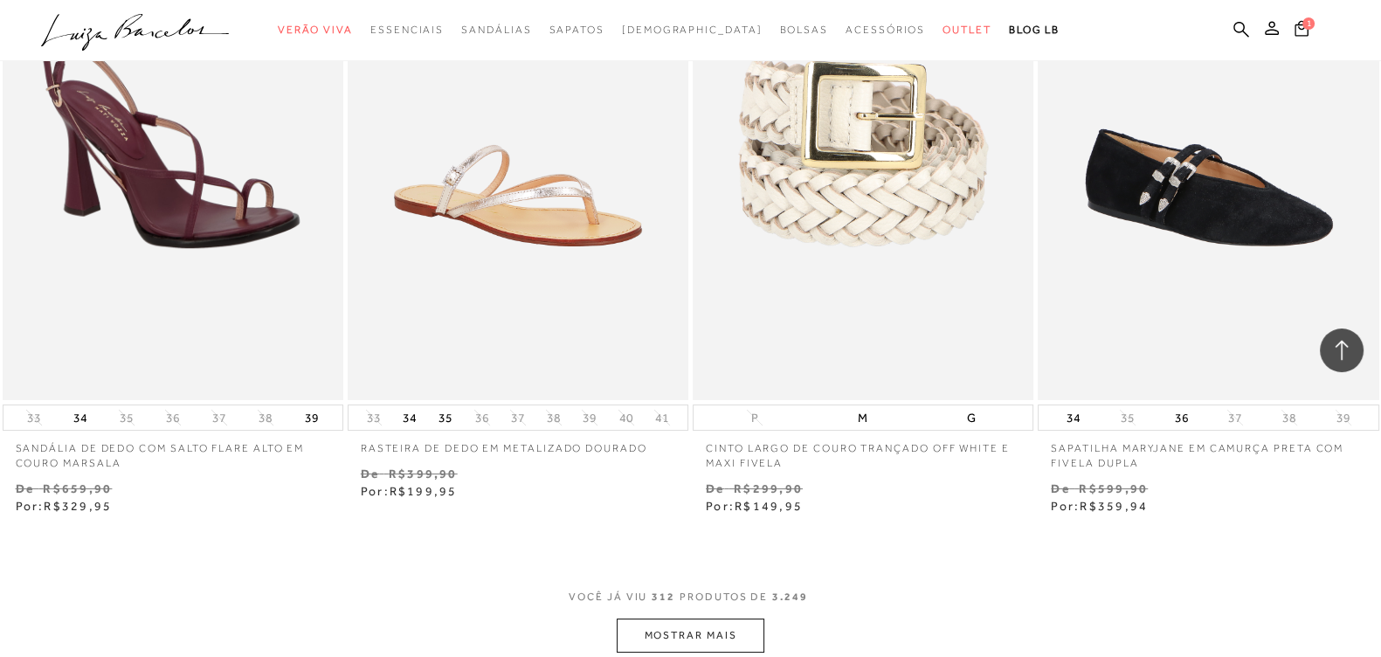
scroll to position [50007, 0]
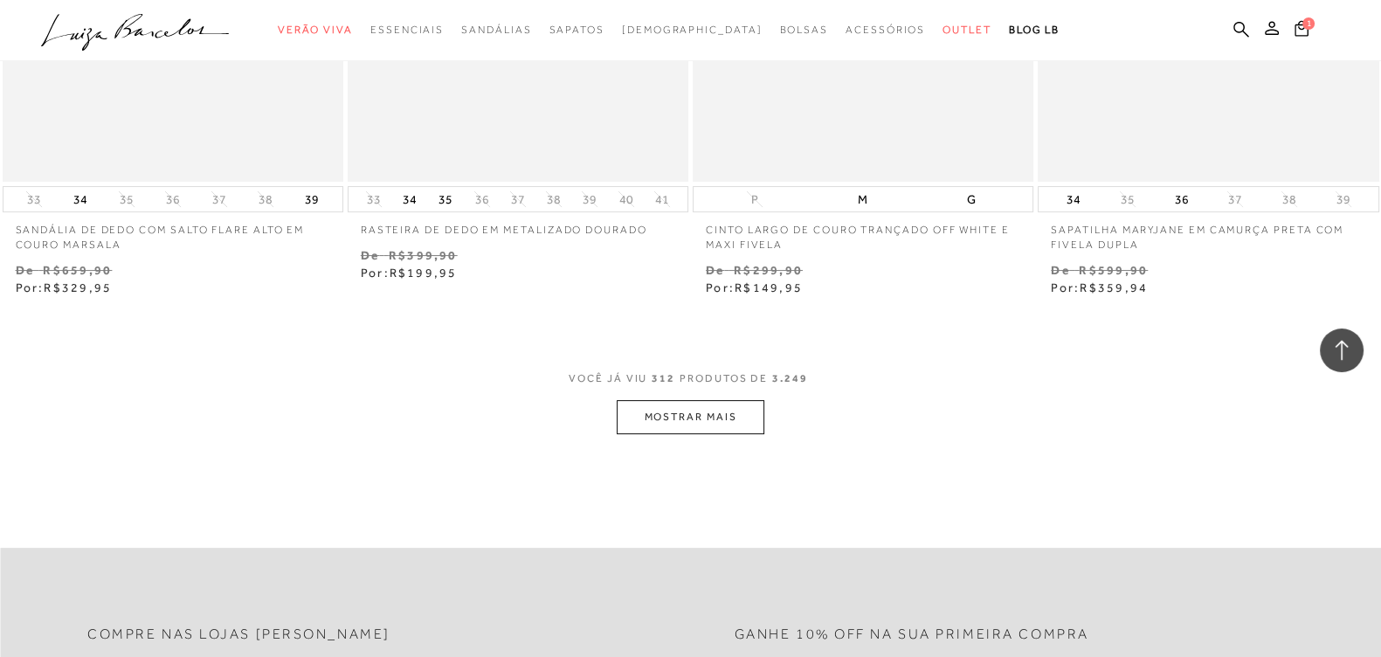
click at [708, 407] on button "MOSTRAR MAIS" at bounding box center [690, 417] width 147 height 34
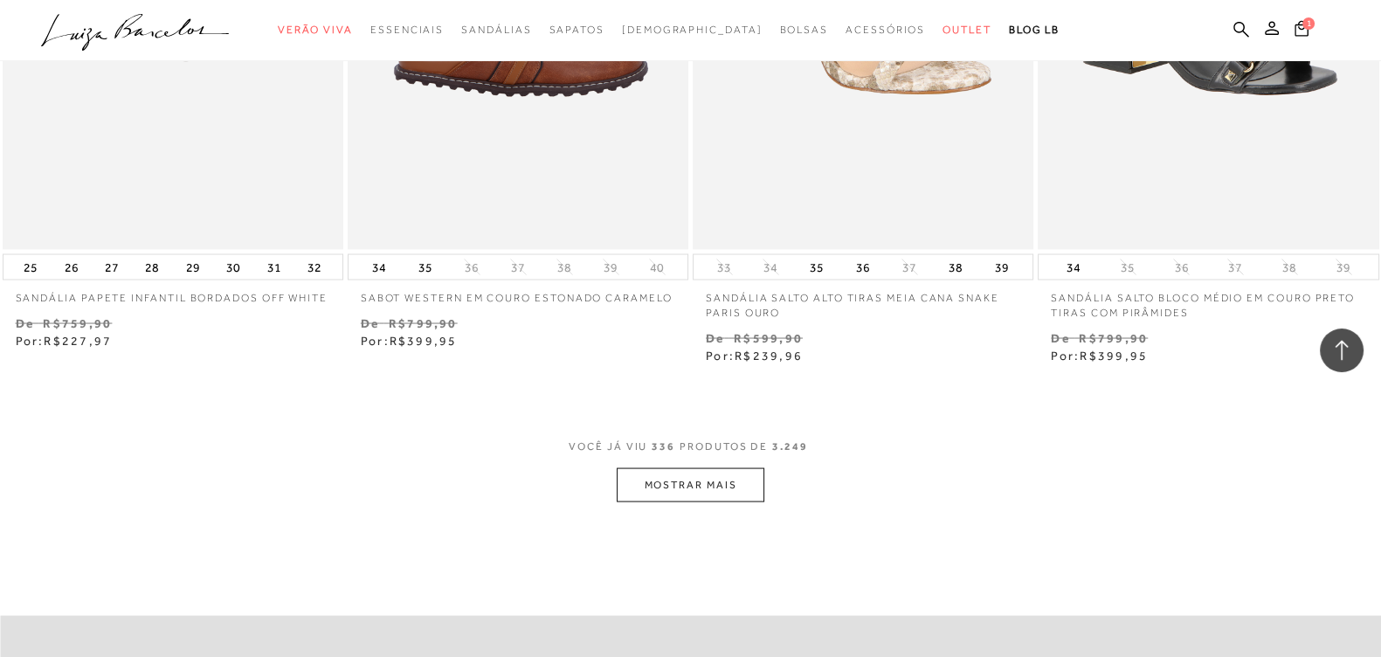
scroll to position [53938, 0]
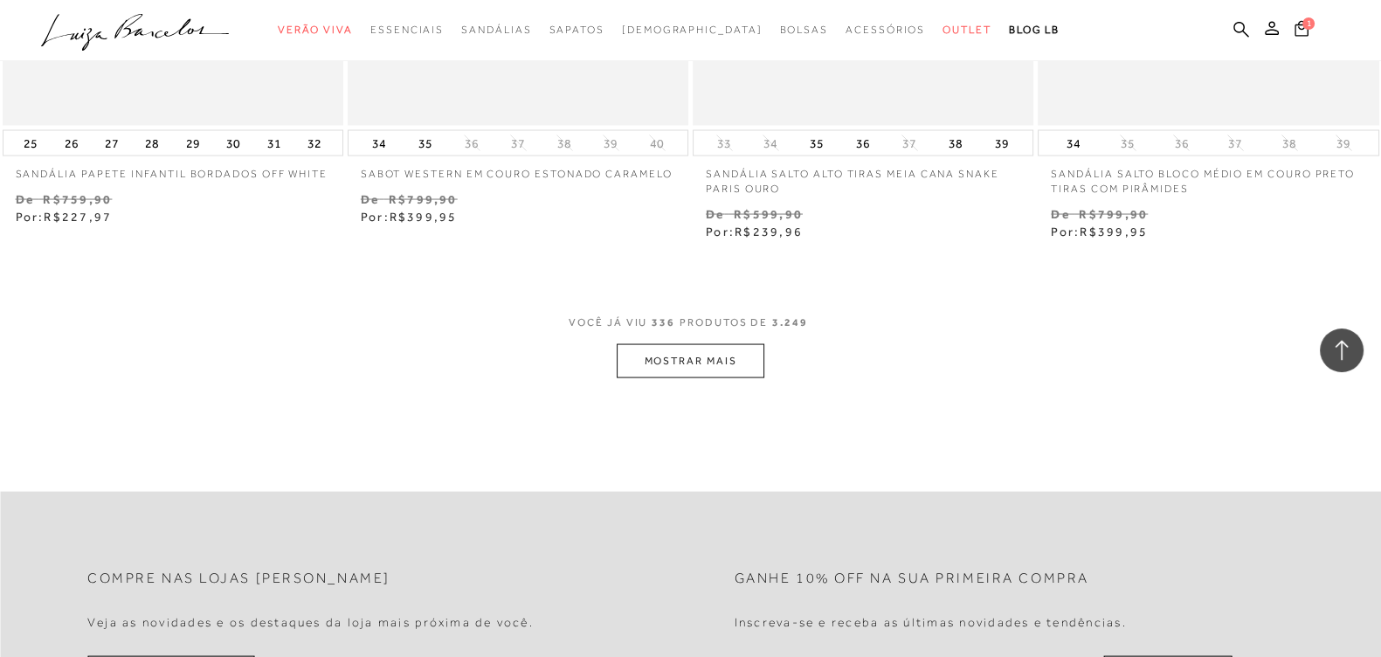
click at [715, 344] on button "MOSTRAR MAIS" at bounding box center [690, 361] width 147 height 34
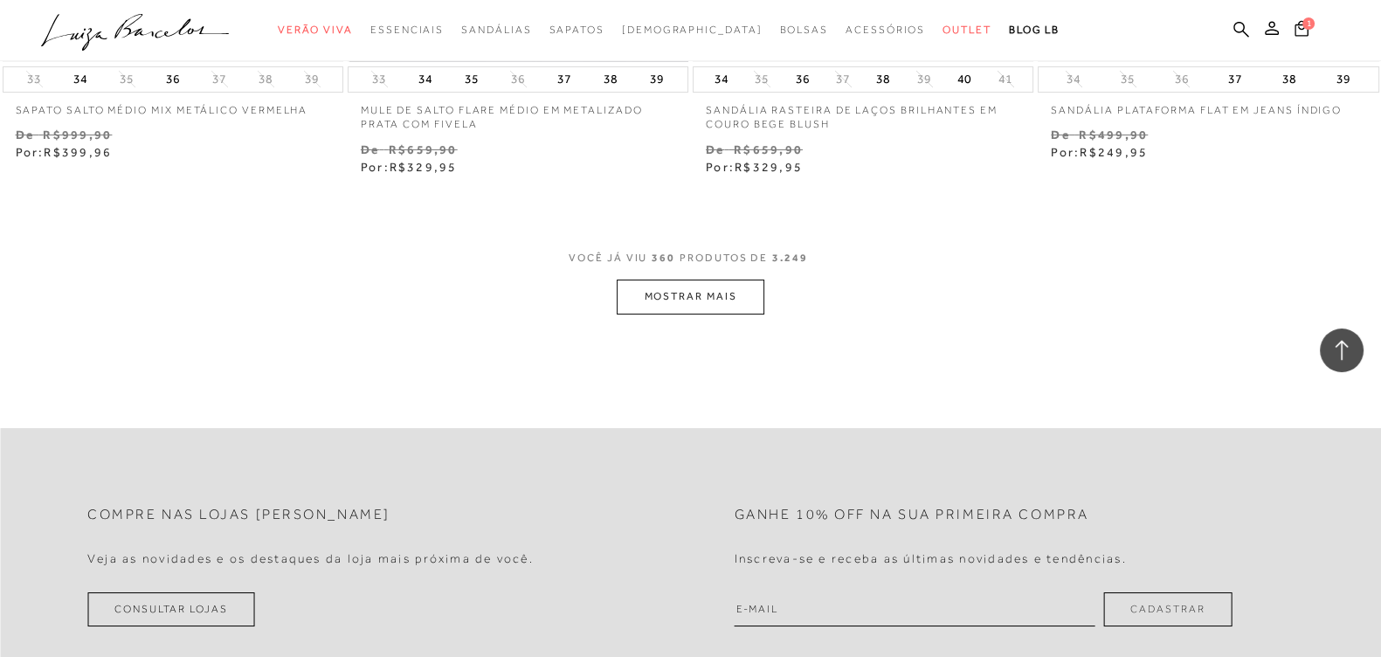
scroll to position [57869, 0]
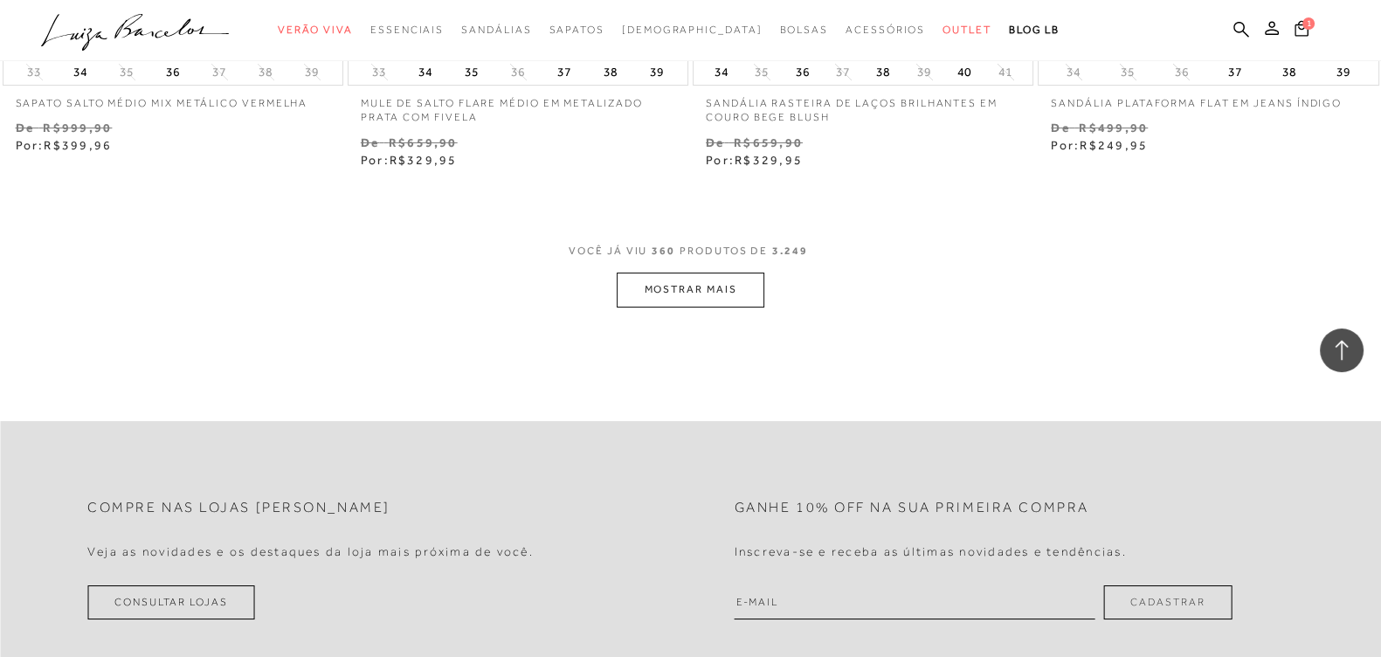
click at [663, 273] on button "MOSTRAR MAIS" at bounding box center [690, 290] width 147 height 34
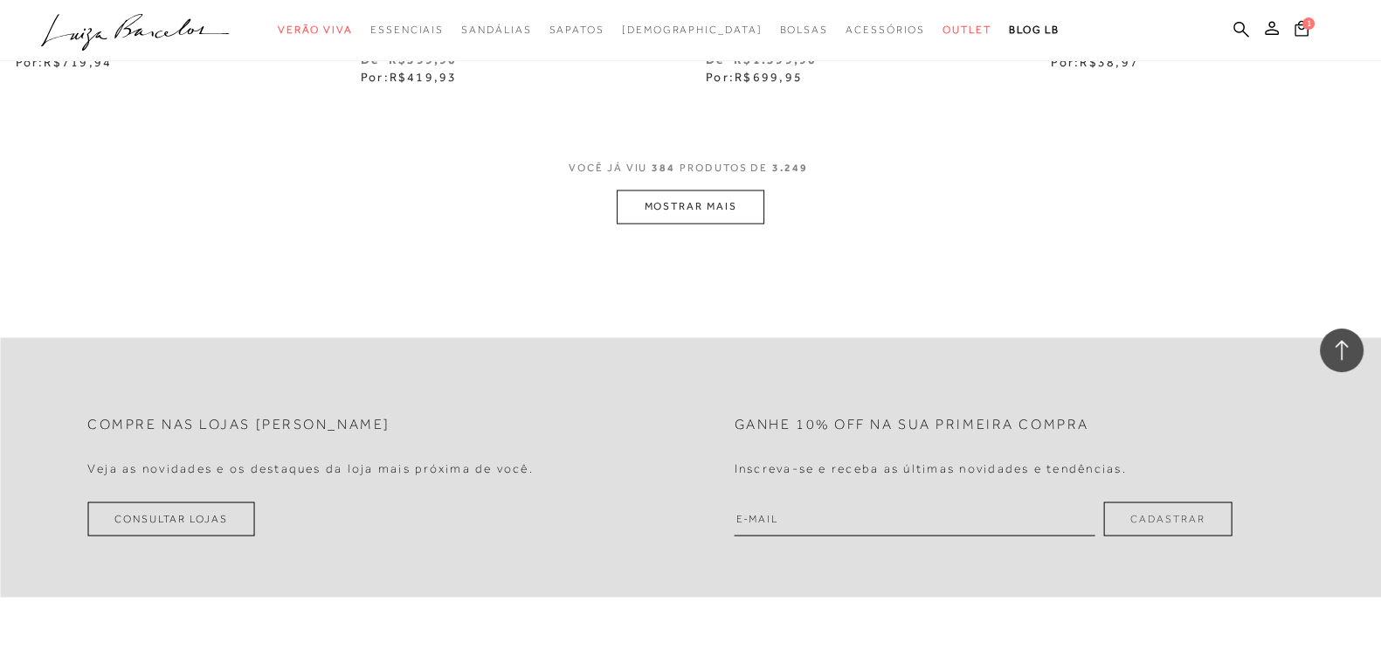
scroll to position [61800, 0]
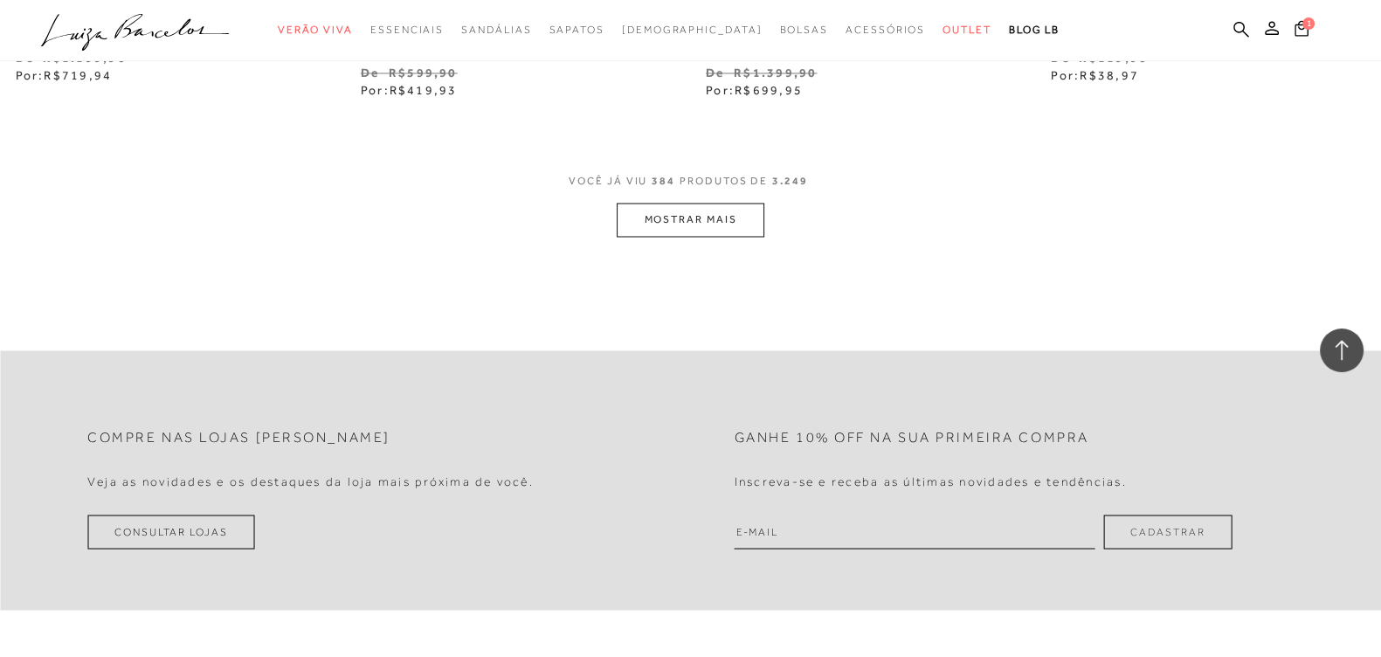
click at [712, 203] on button "MOSTRAR MAIS" at bounding box center [690, 220] width 147 height 34
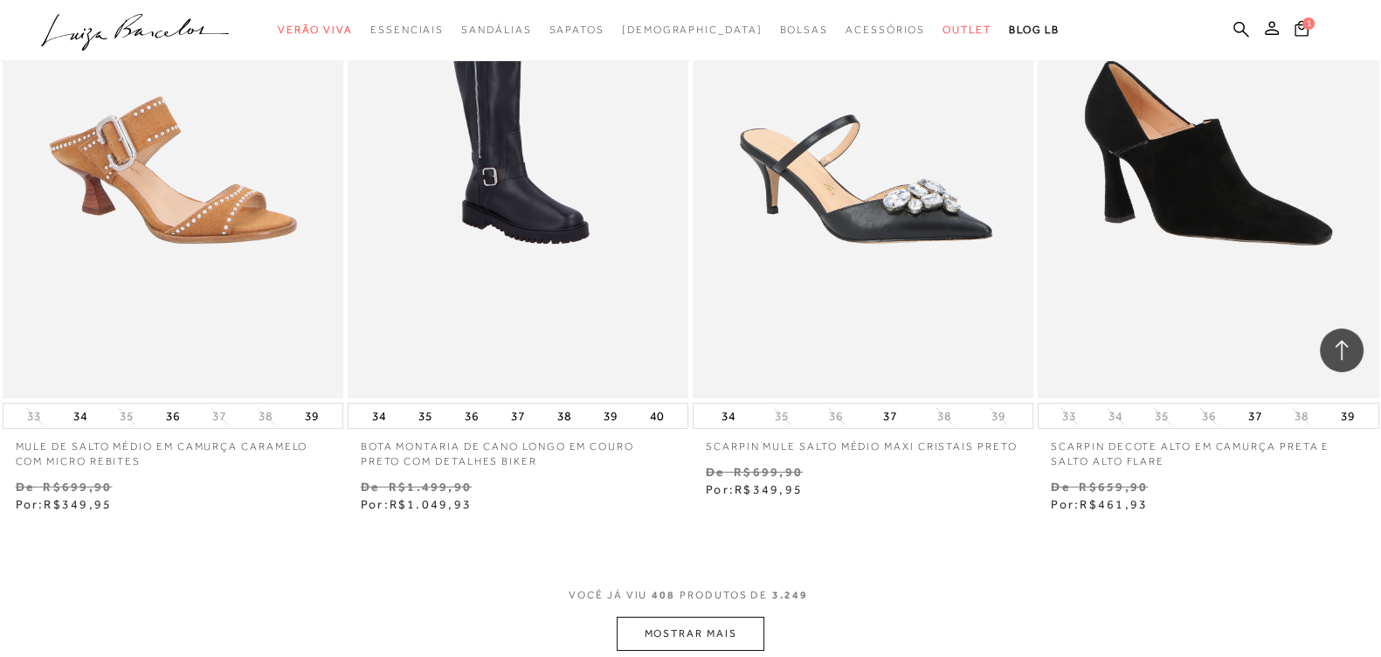
scroll to position [65683, 0]
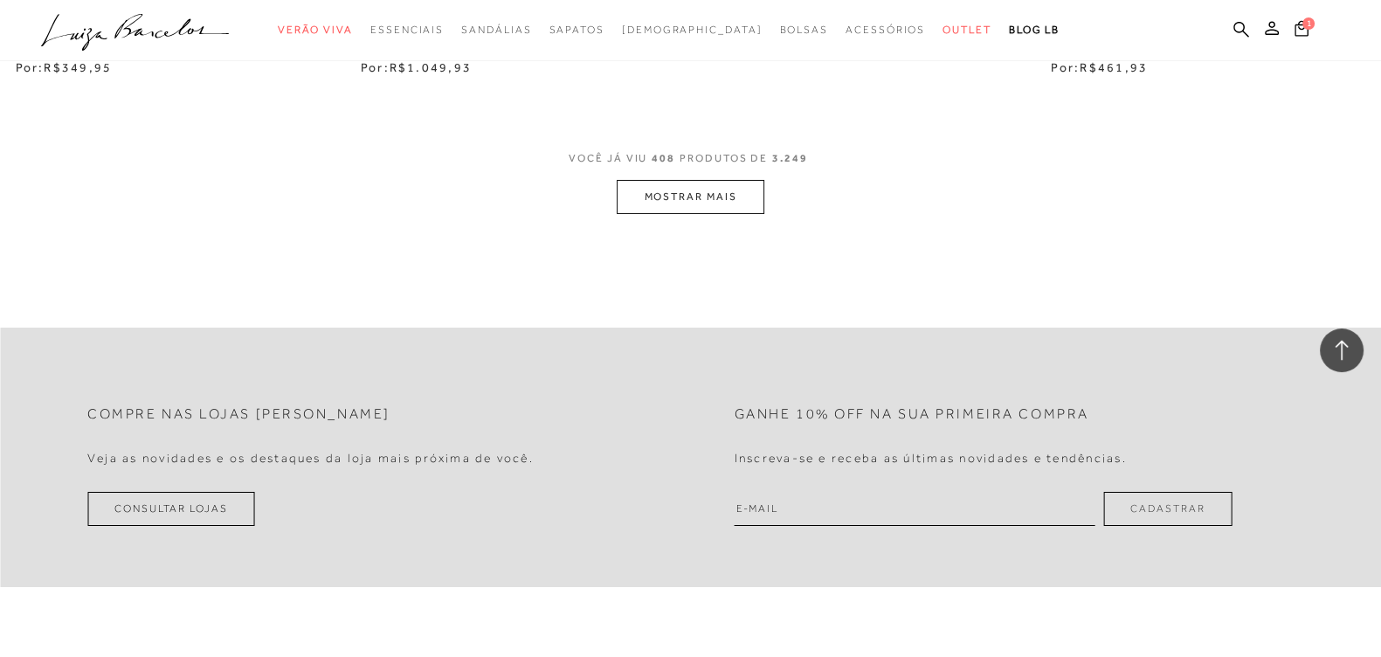
click at [659, 180] on button "MOSTRAR MAIS" at bounding box center [690, 197] width 147 height 34
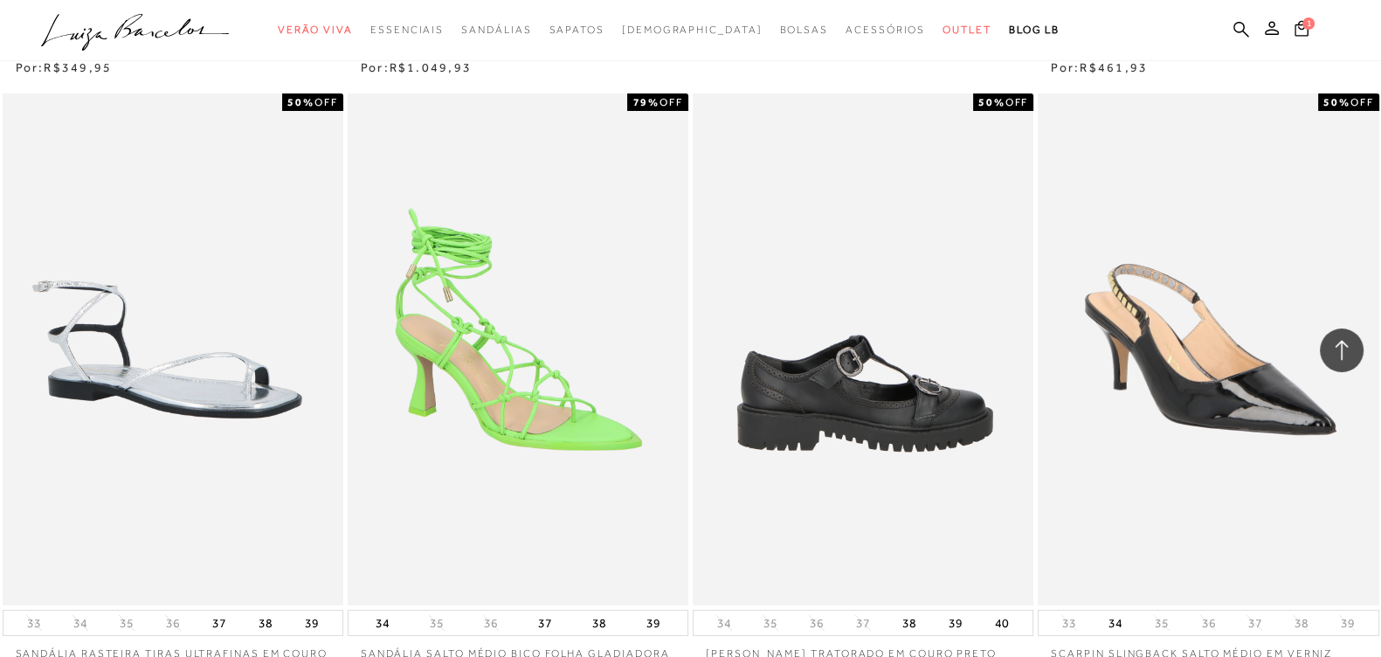
scroll to position [65792, 0]
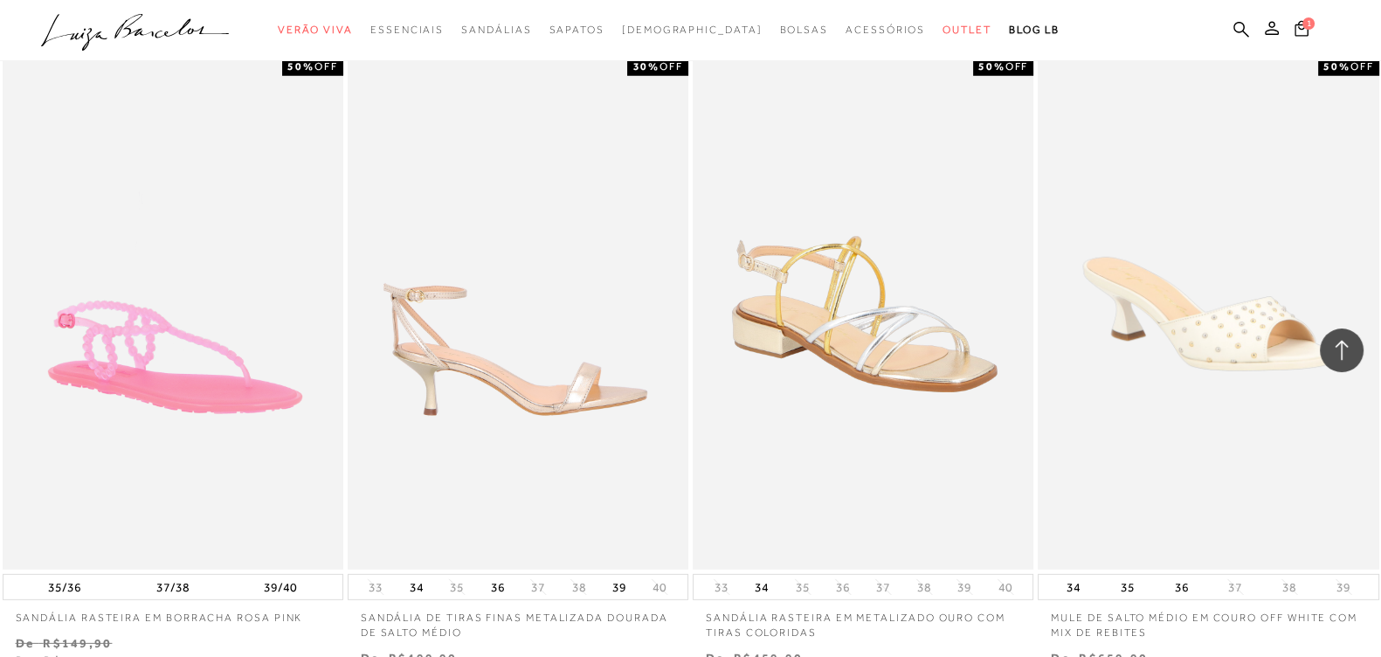
scroll to position [72889, 0]
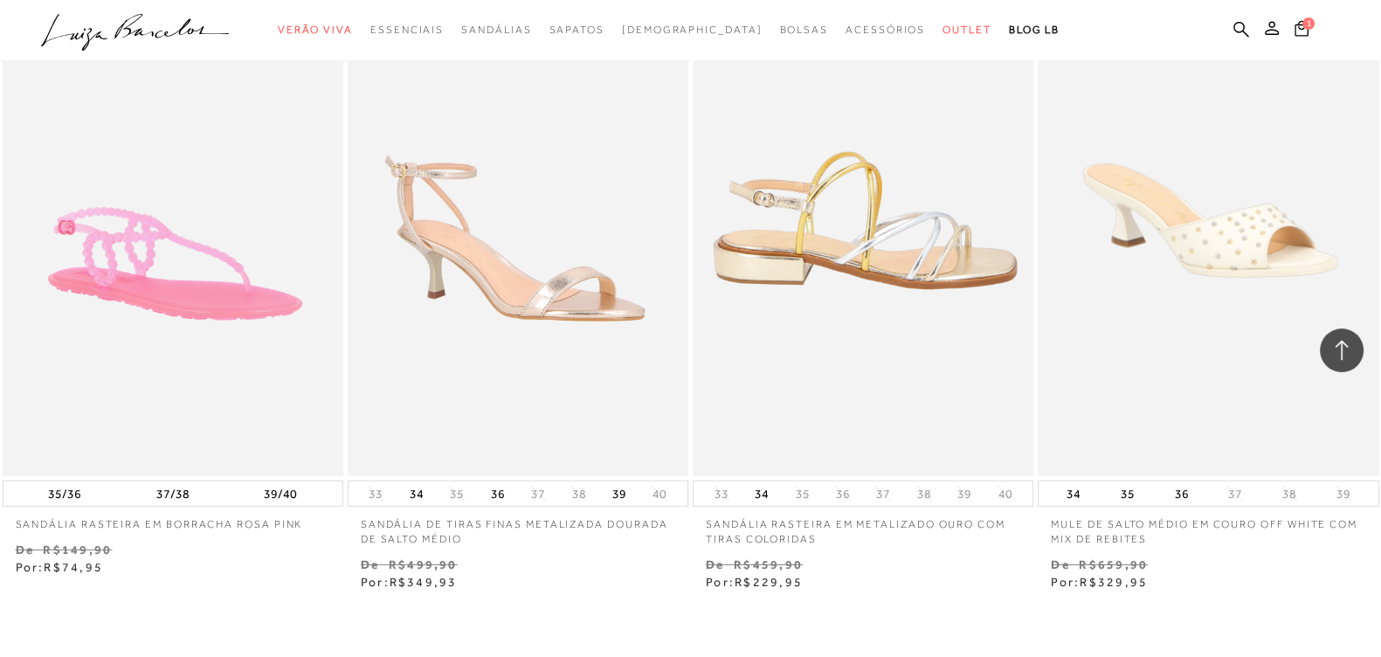
click at [713, 258] on img at bounding box center [863, 220] width 339 height 511
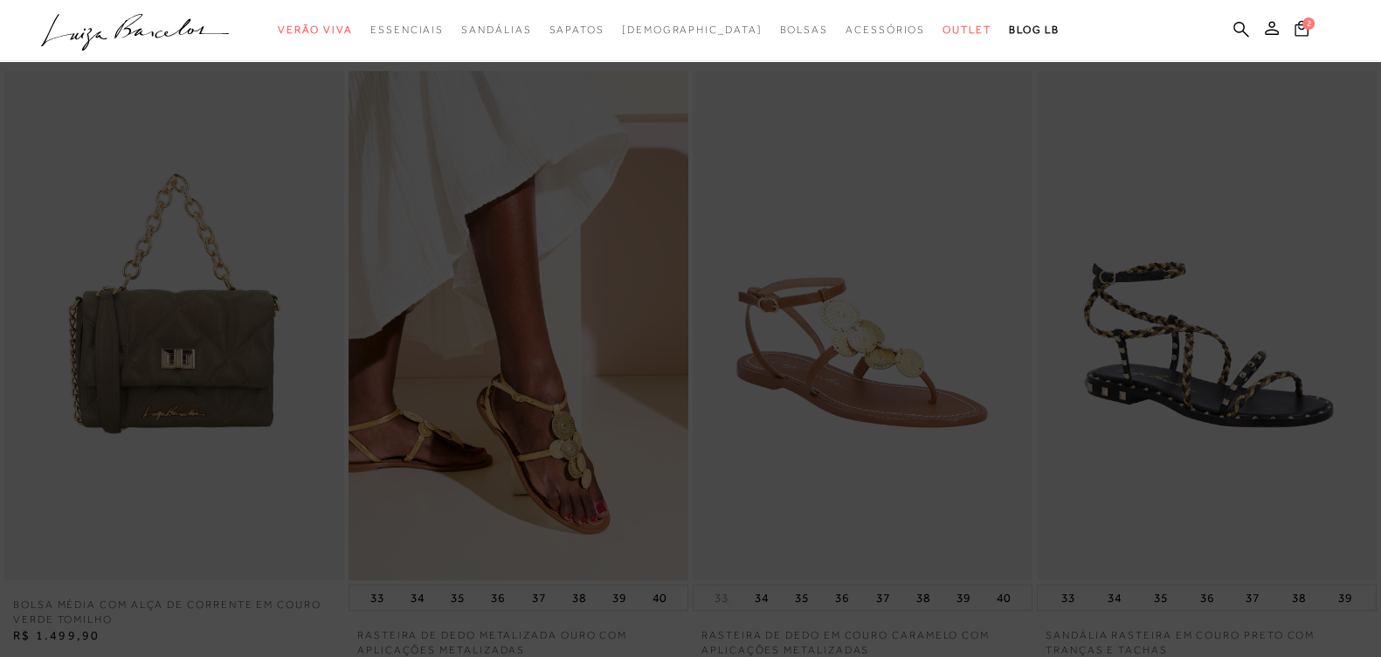
scroll to position [1419, 0]
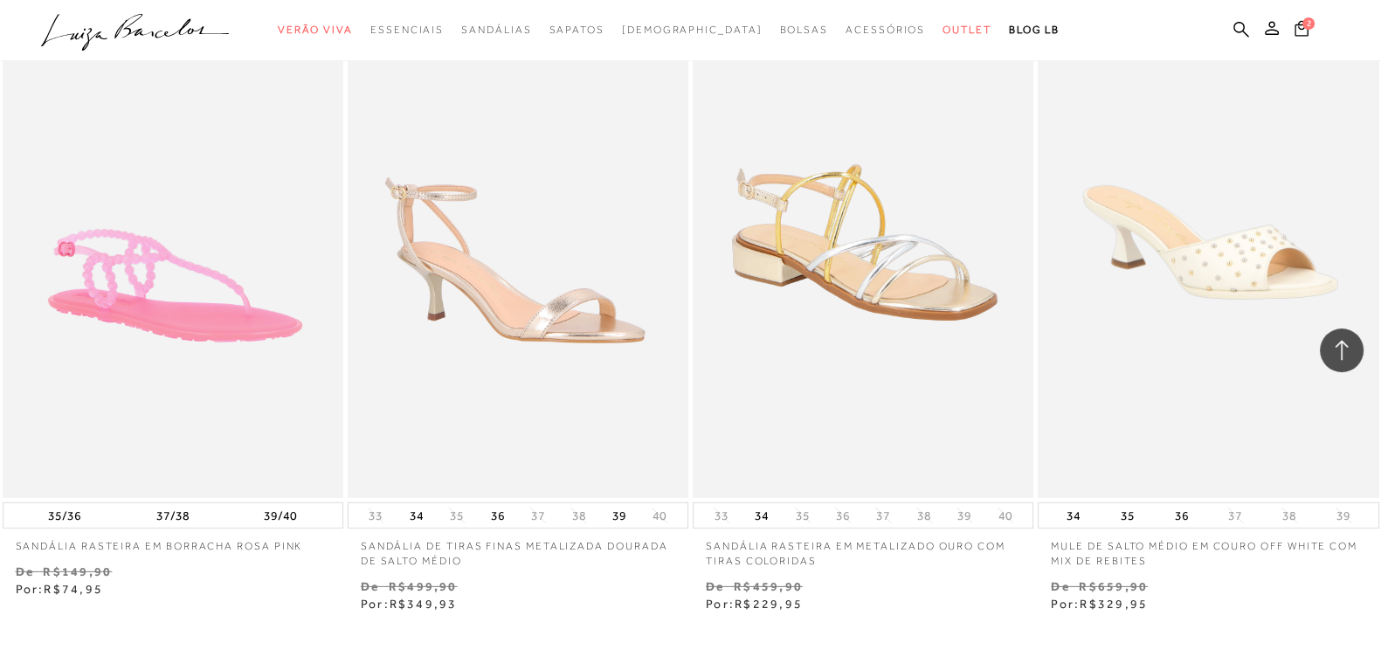
scroll to position [73010, 0]
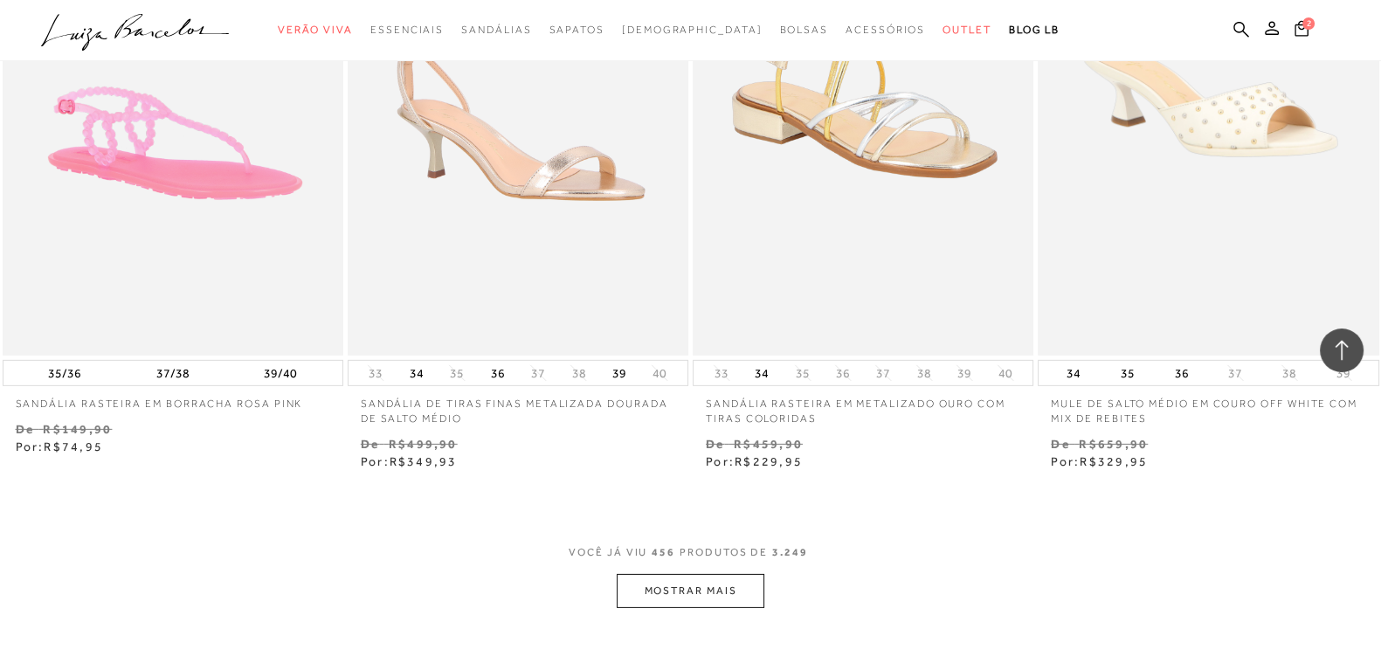
click at [670, 574] on button "MOSTRAR MAIS" at bounding box center [690, 591] width 147 height 34
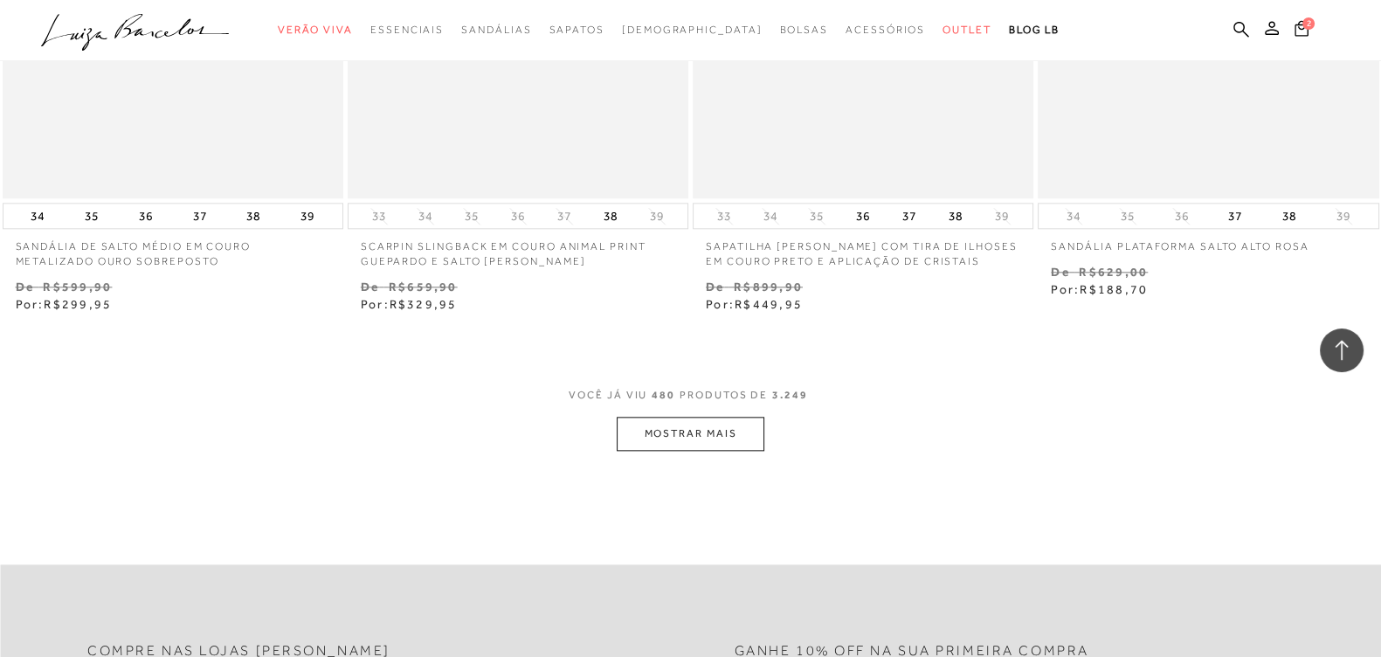
scroll to position [76898, 0]
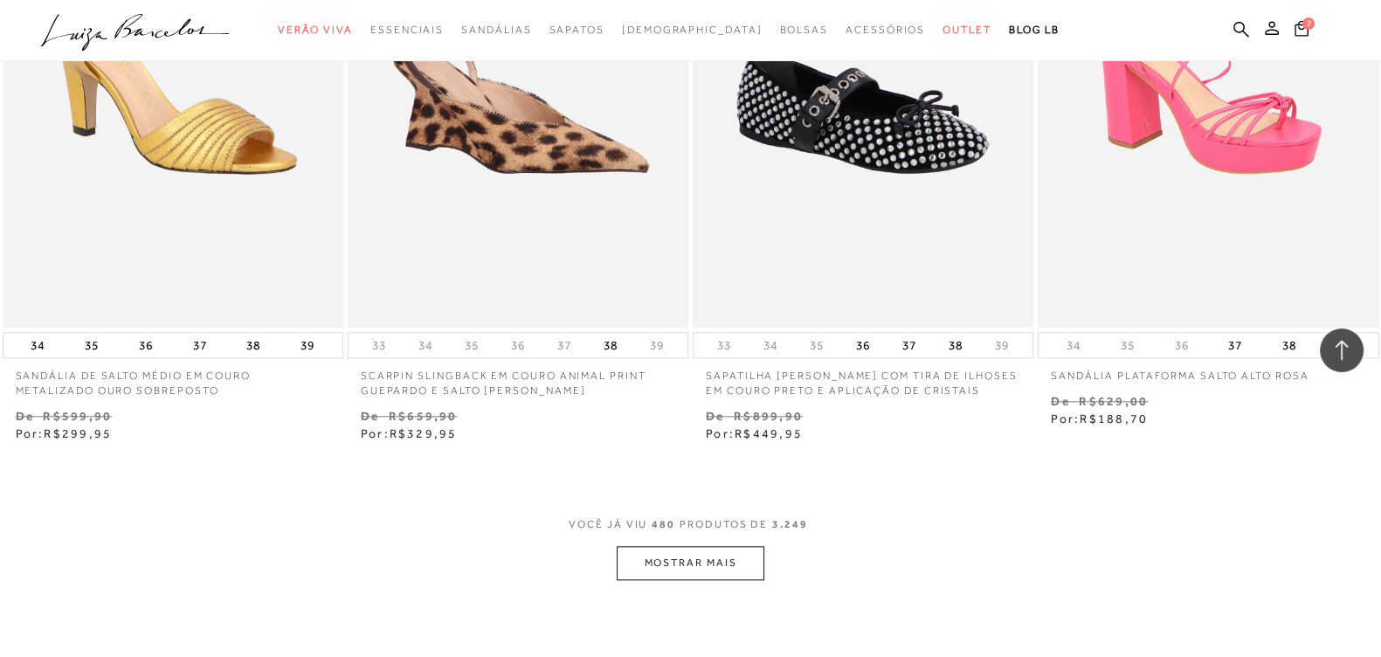
click at [645, 546] on button "MOSTRAR MAIS" at bounding box center [690, 563] width 147 height 34
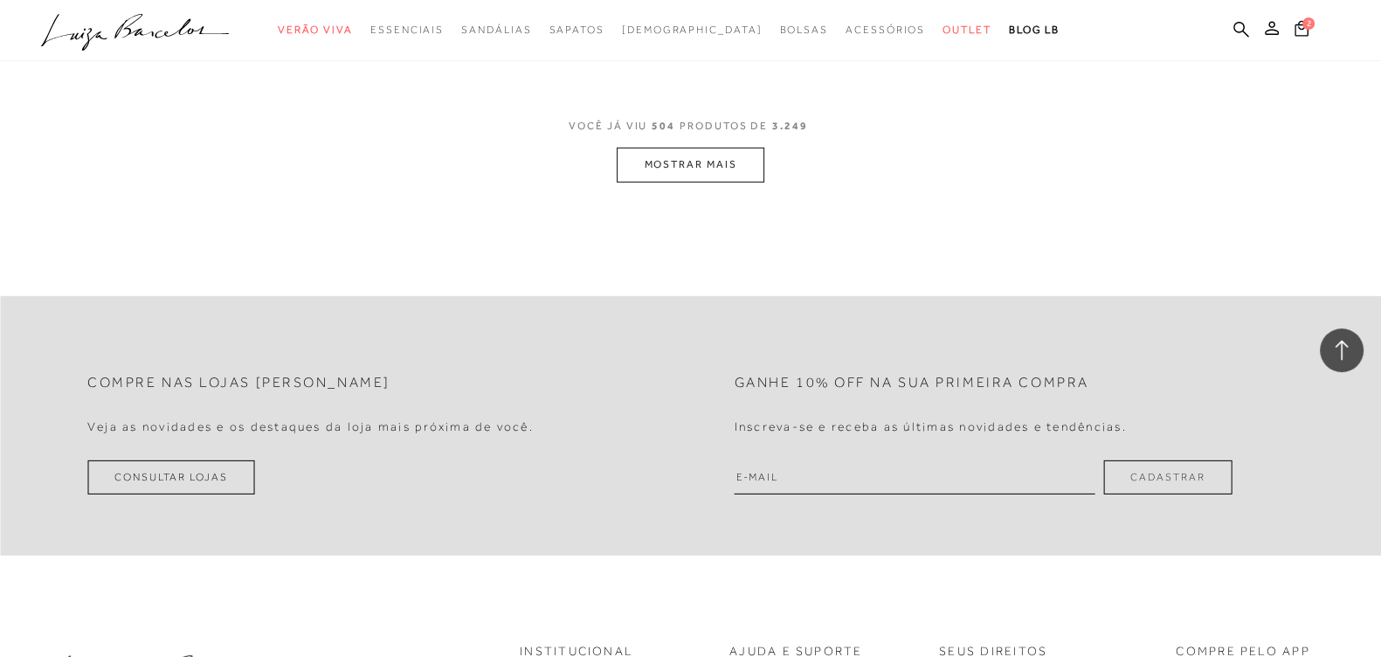
scroll to position [80938, 0]
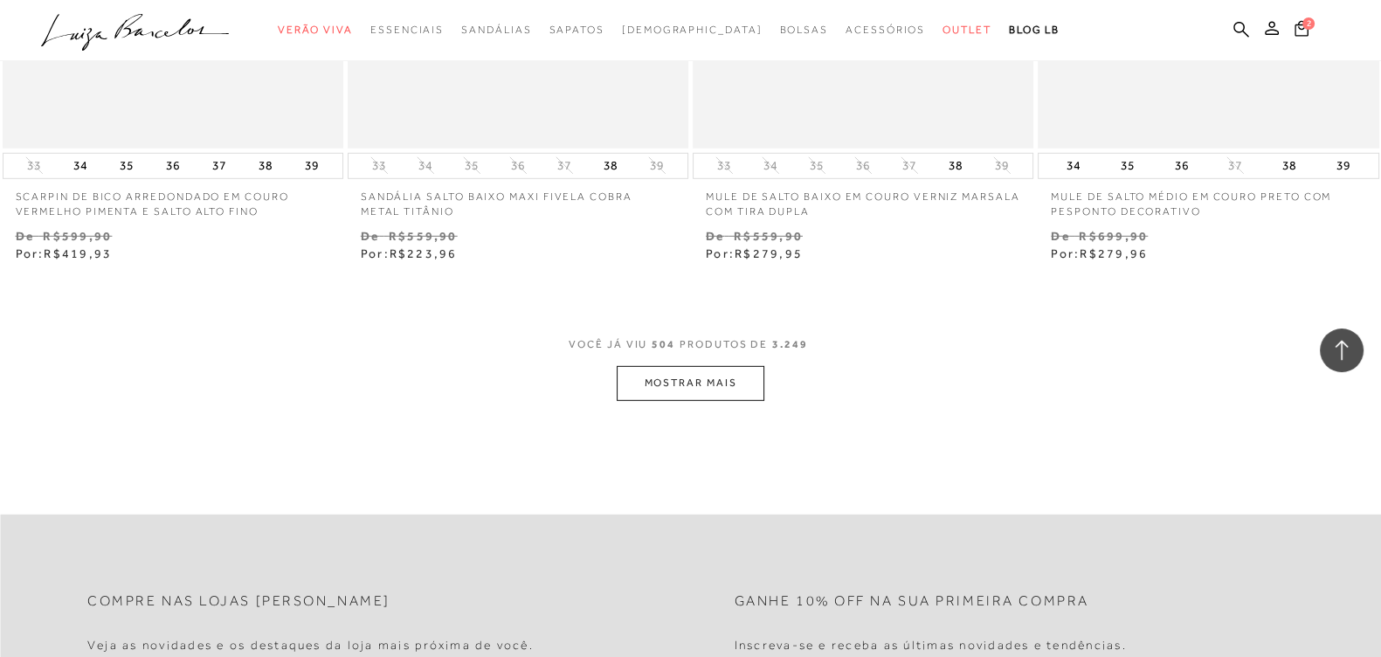
click at [718, 366] on button "MOSTRAR MAIS" at bounding box center [690, 383] width 147 height 34
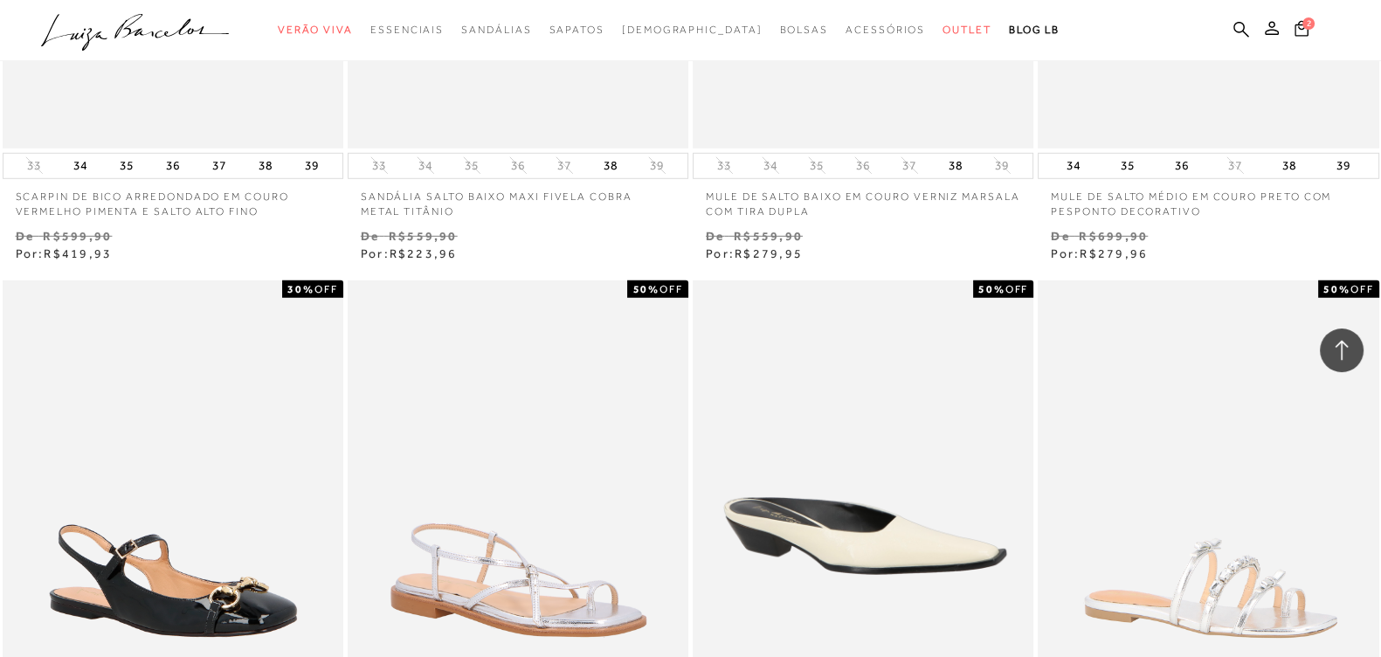
scroll to position [80610, 0]
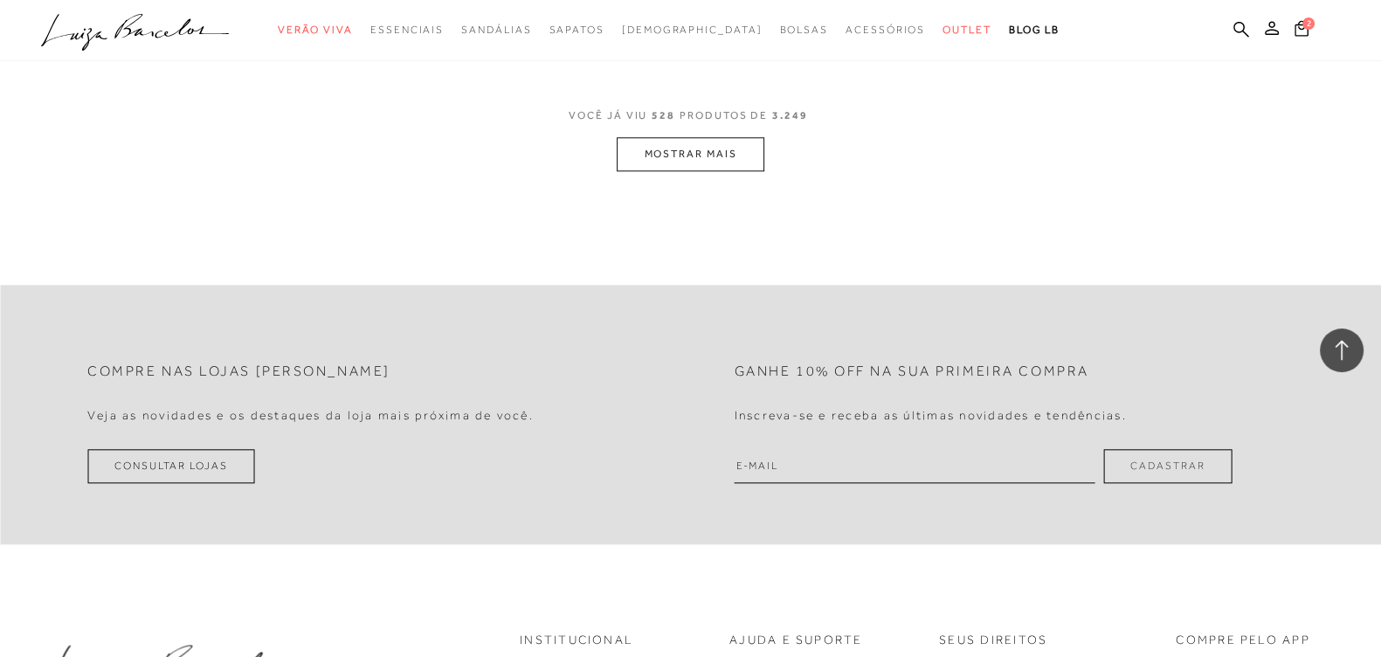
scroll to position [84956, 0]
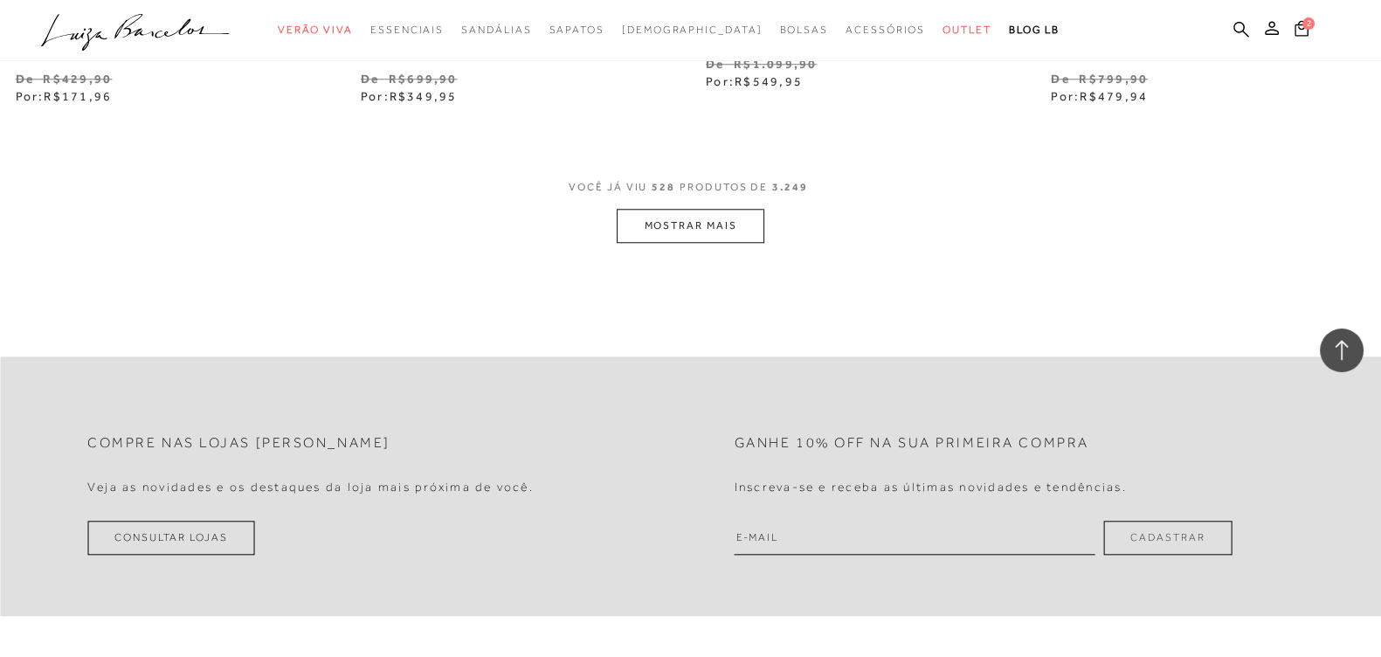
click at [722, 213] on button "MOSTRAR MAIS" at bounding box center [690, 226] width 147 height 34
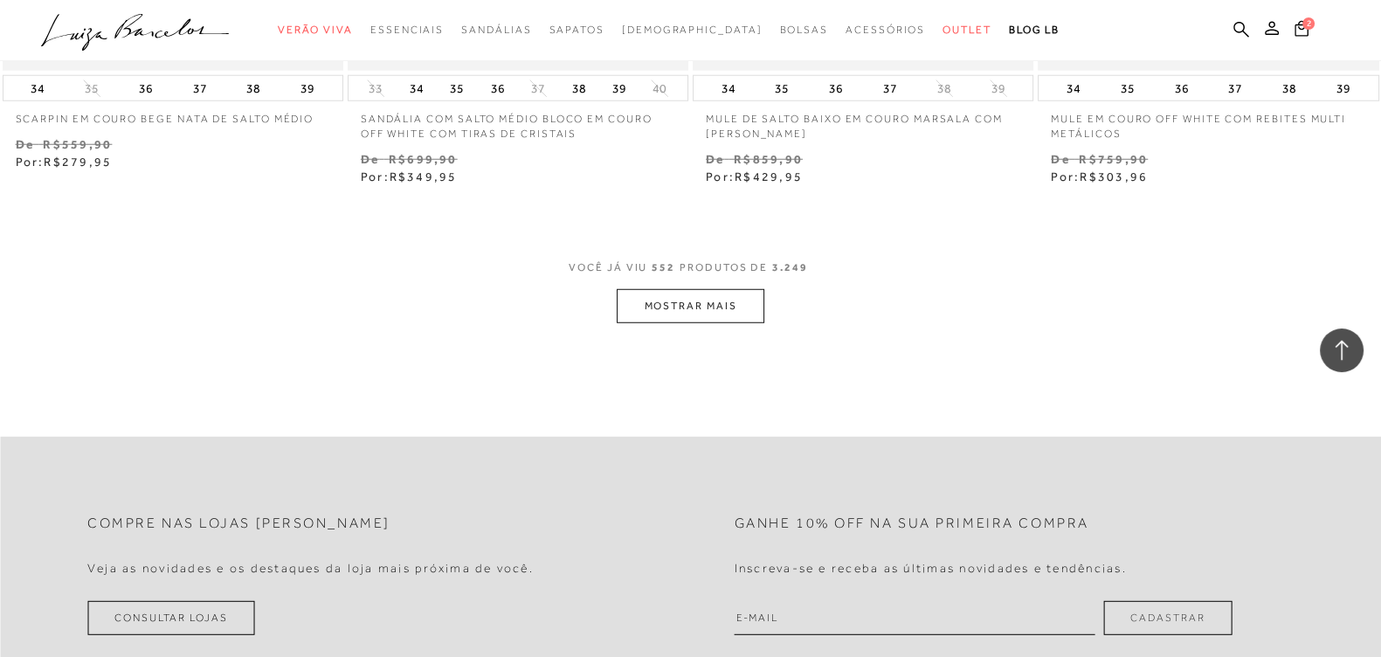
scroll to position [88668, 0]
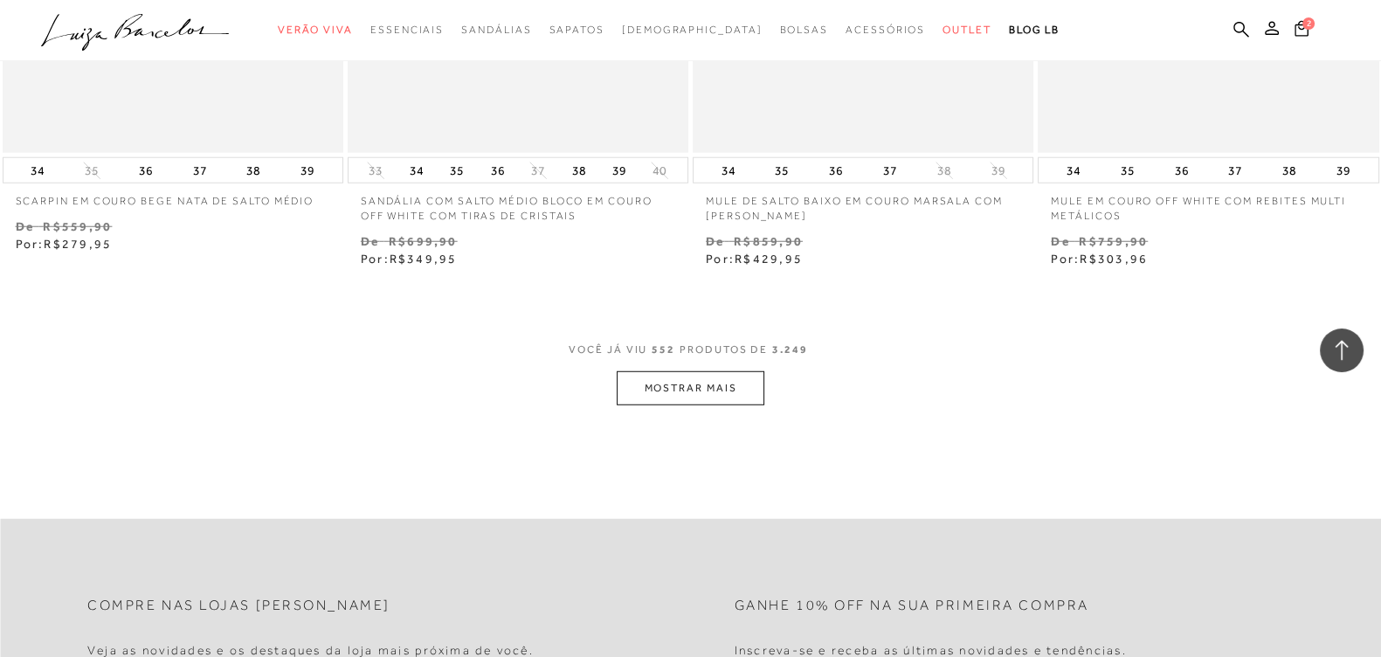
click at [699, 371] on button "MOSTRAR MAIS" at bounding box center [690, 388] width 147 height 34
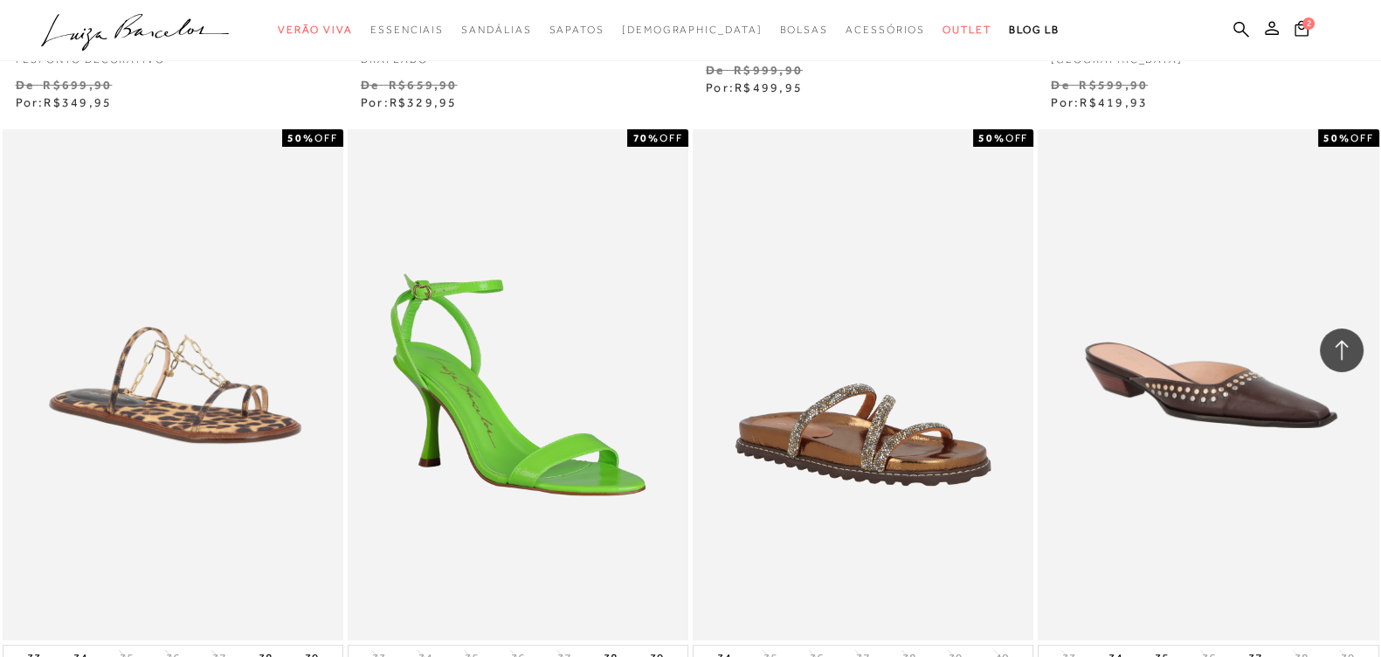
scroll to position [92506, 0]
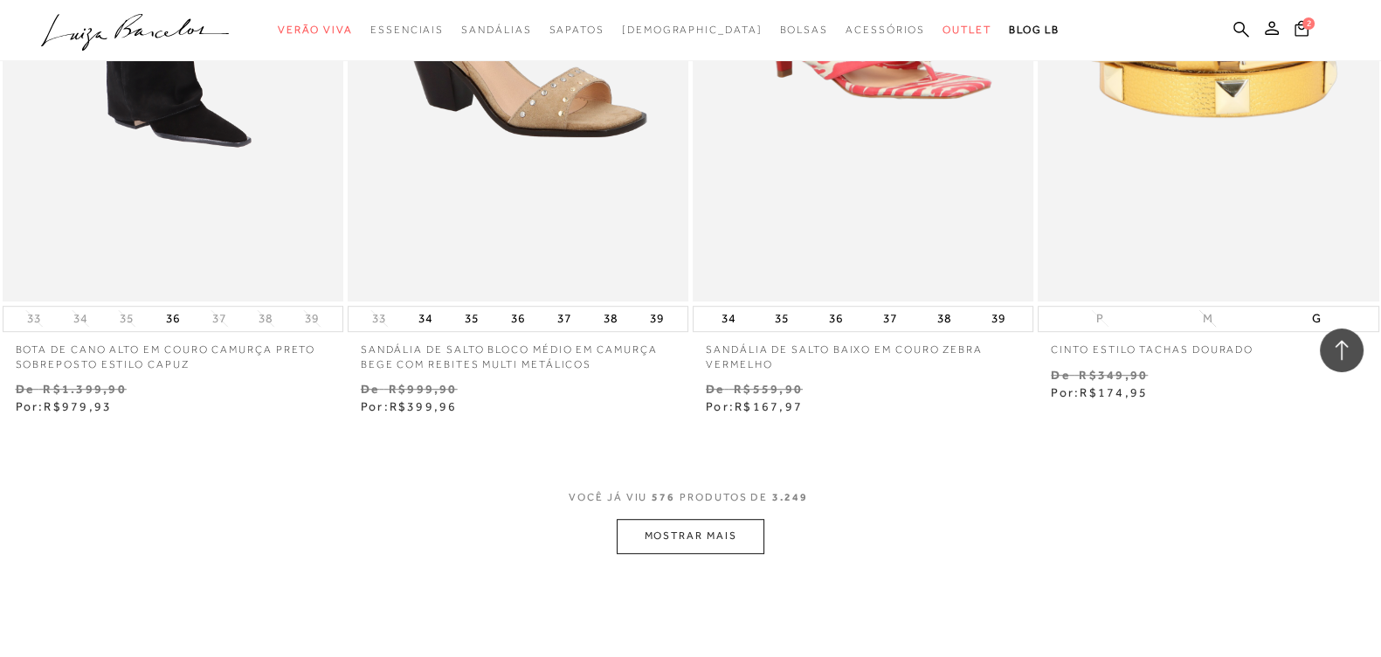
click at [670, 519] on button "MOSTRAR MAIS" at bounding box center [690, 536] width 147 height 34
